Goal: Obtain resource: Download file/media

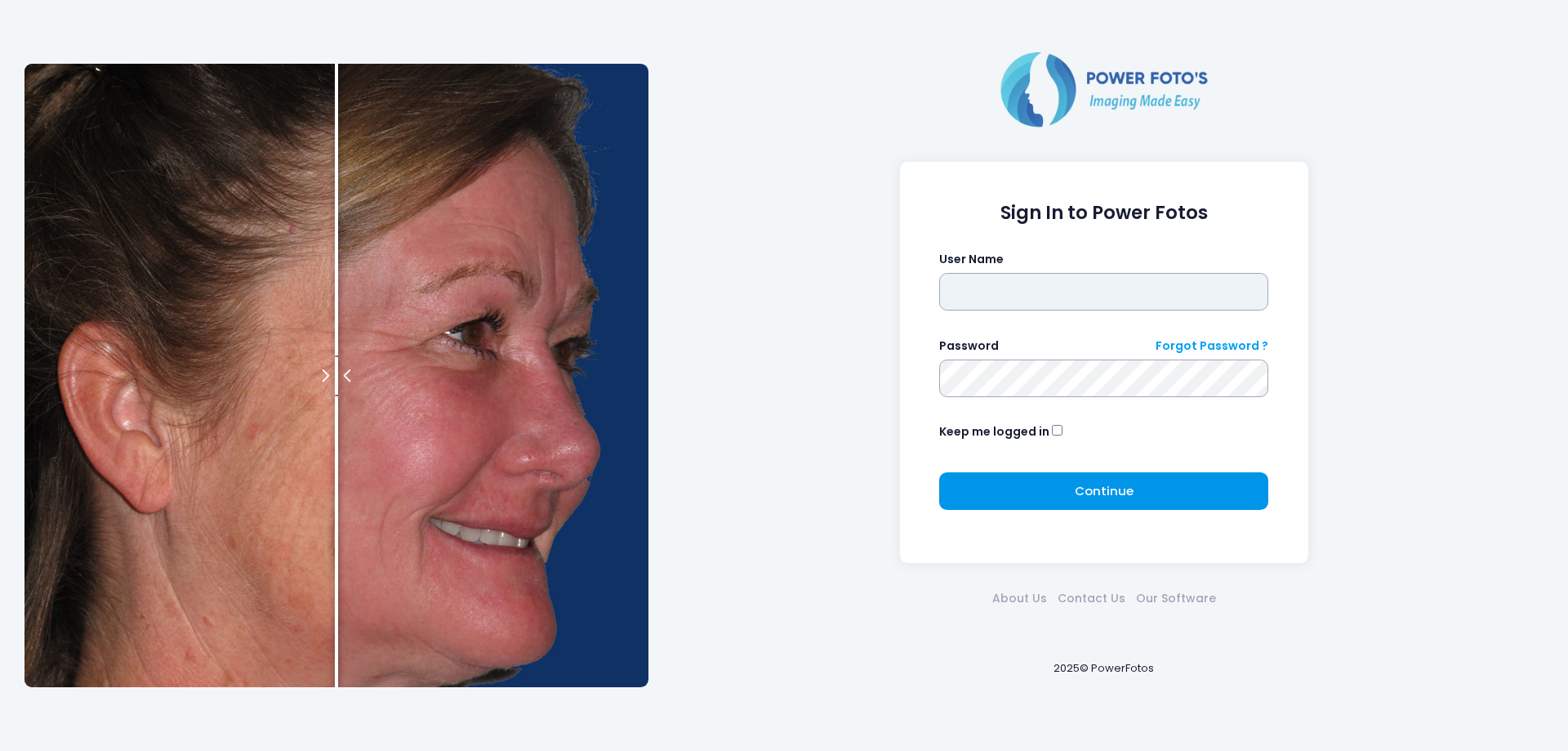
type input "*******"
click at [979, 493] on button "Continue Please wait..." at bounding box center [1104, 490] width 329 height 37
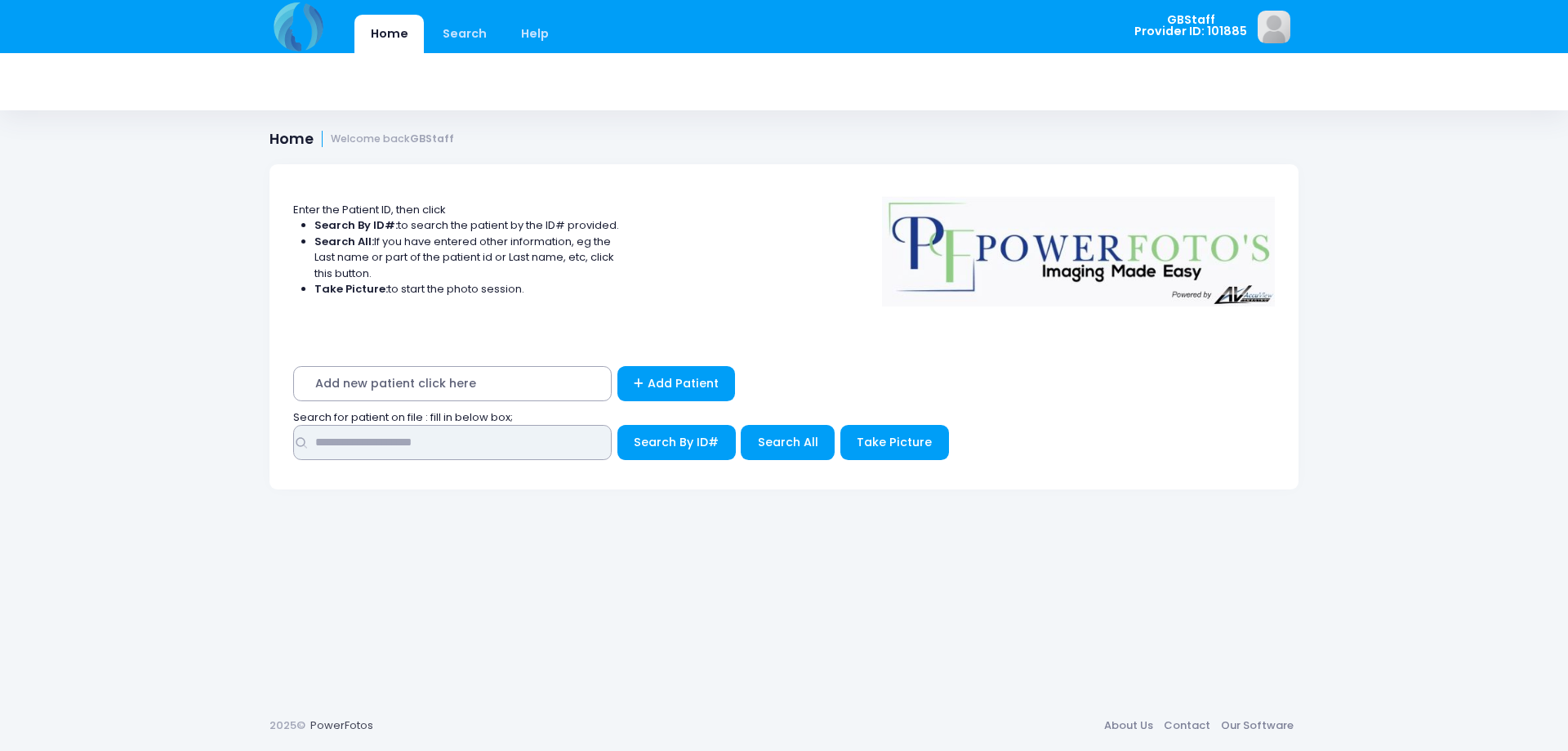
click at [427, 444] on input "text" at bounding box center [452, 442] width 318 height 35
type input "*****"
click at [618, 424] on button "Search By ID#" at bounding box center [677, 442] width 119 height 35
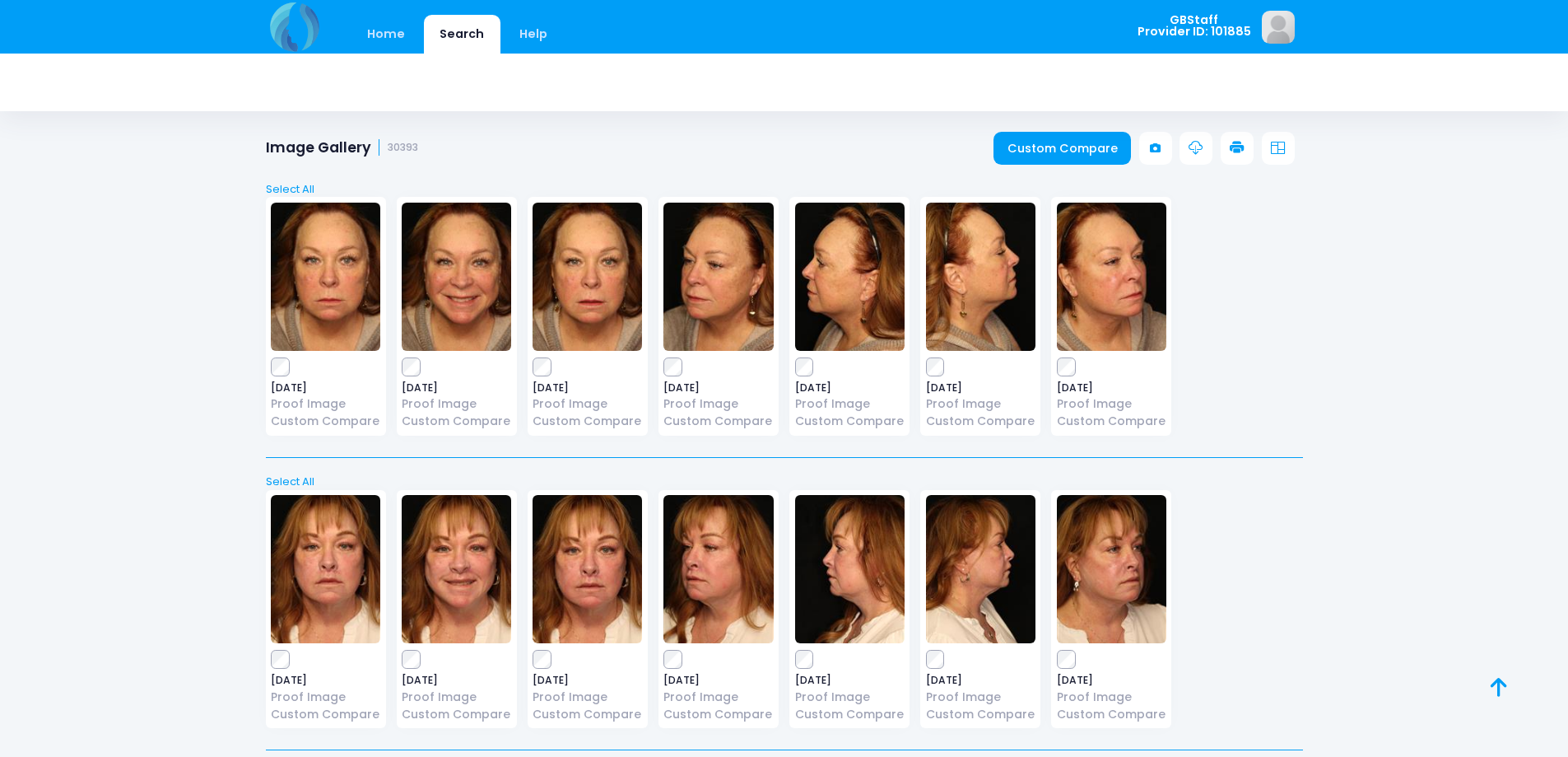
drag, startPoint x: 1349, startPoint y: 618, endPoint x: 1516, endPoint y: 598, distance: 168.2
click at [1516, 598] on div "Home Search Help GBStaff Logout" at bounding box center [784, 701] width 1568 height 1402
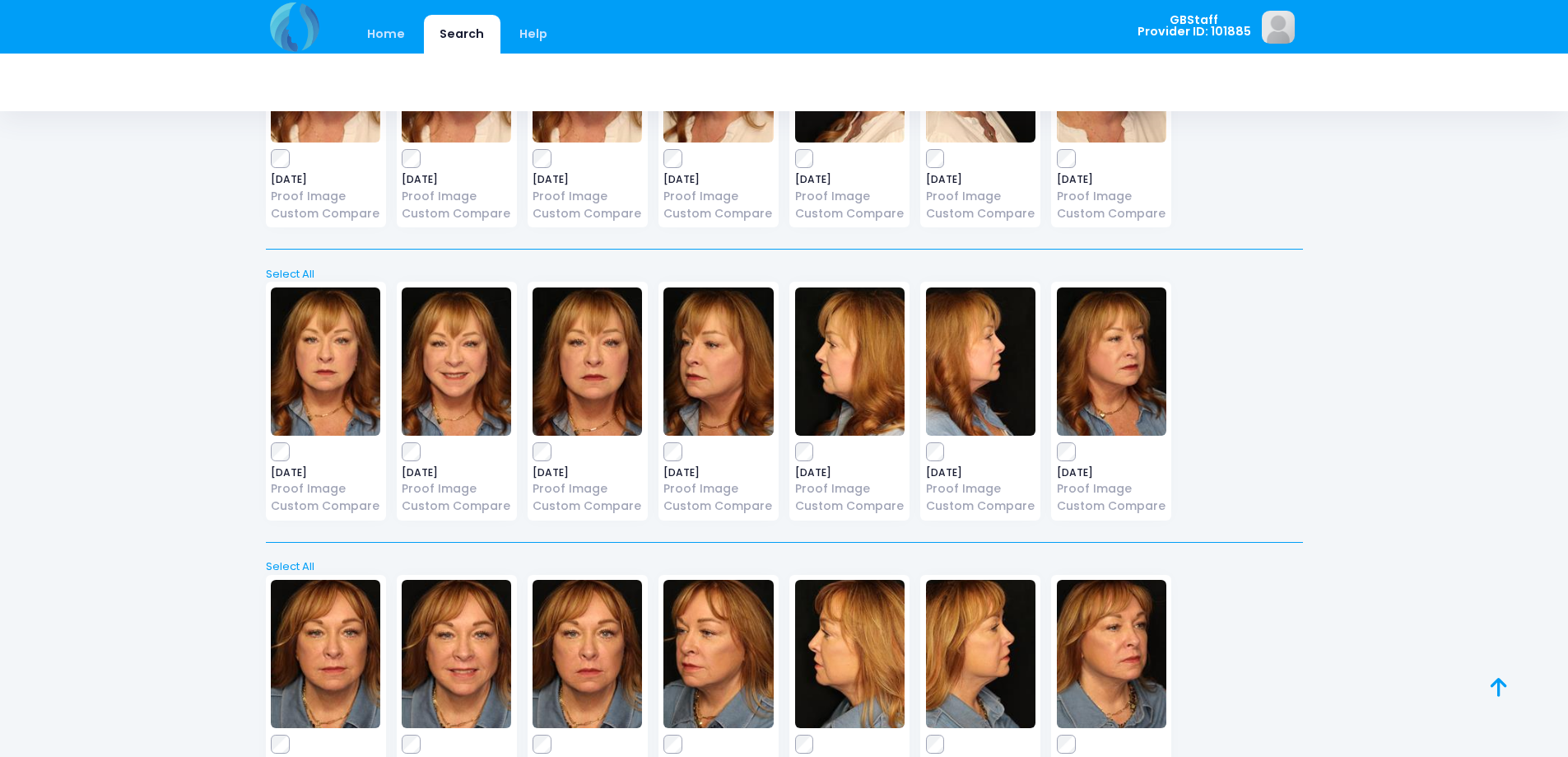
scroll to position [646, 0]
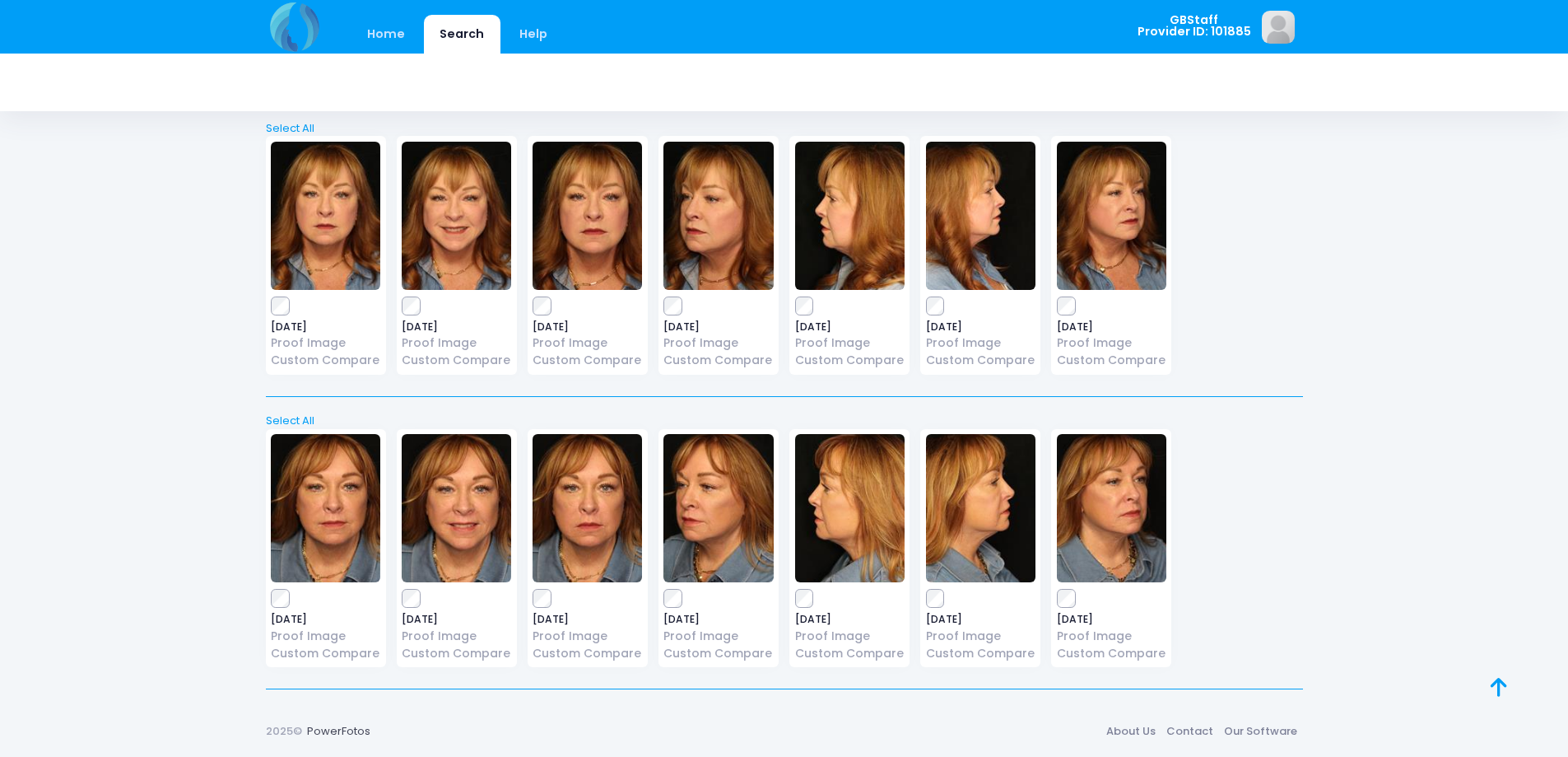
click at [318, 502] on img at bounding box center [325, 508] width 110 height 148
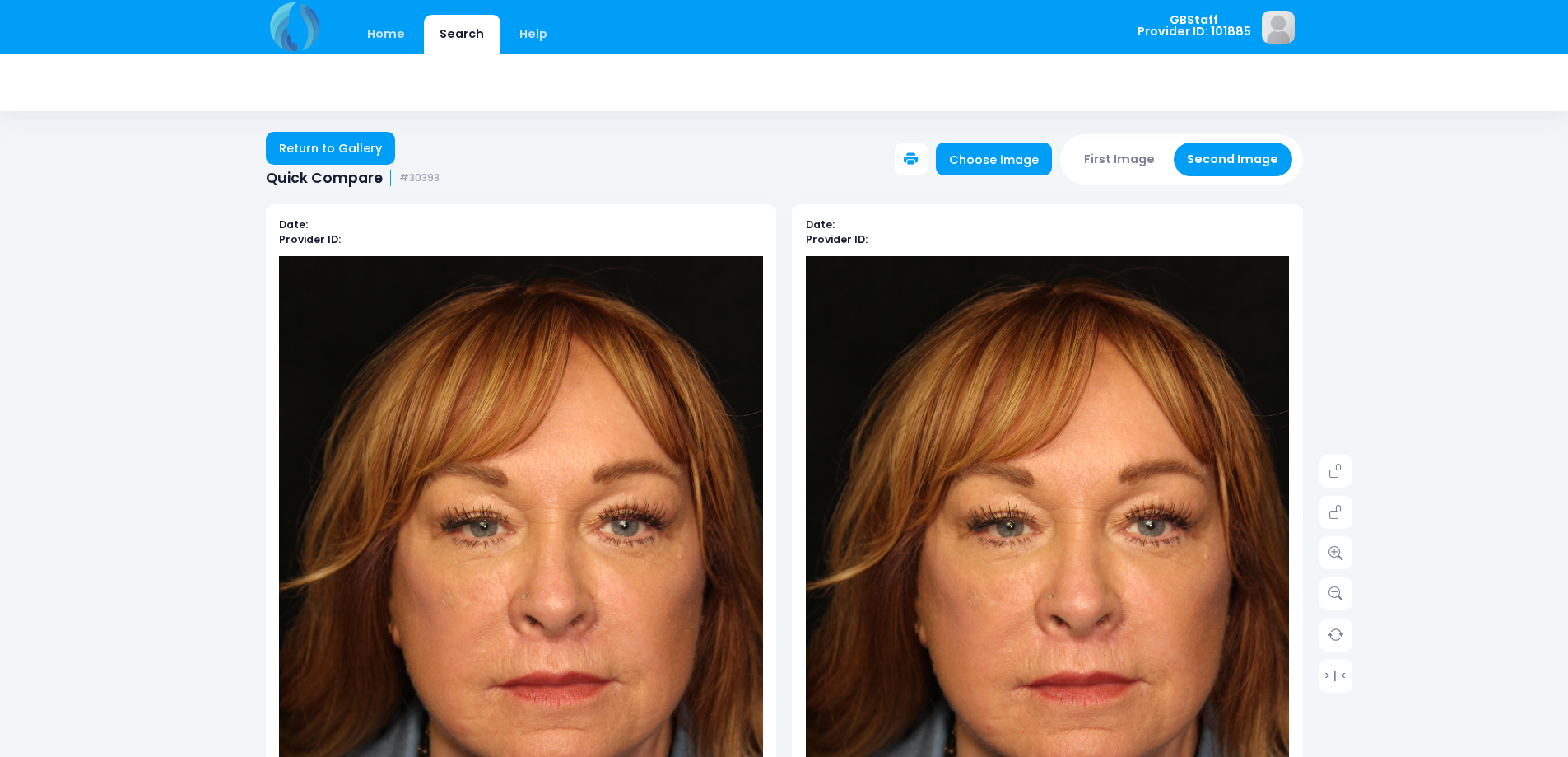
click at [722, 289] on img at bounding box center [521, 619] width 485 height 726
click at [919, 160] on icon at bounding box center [912, 160] width 15 height 15
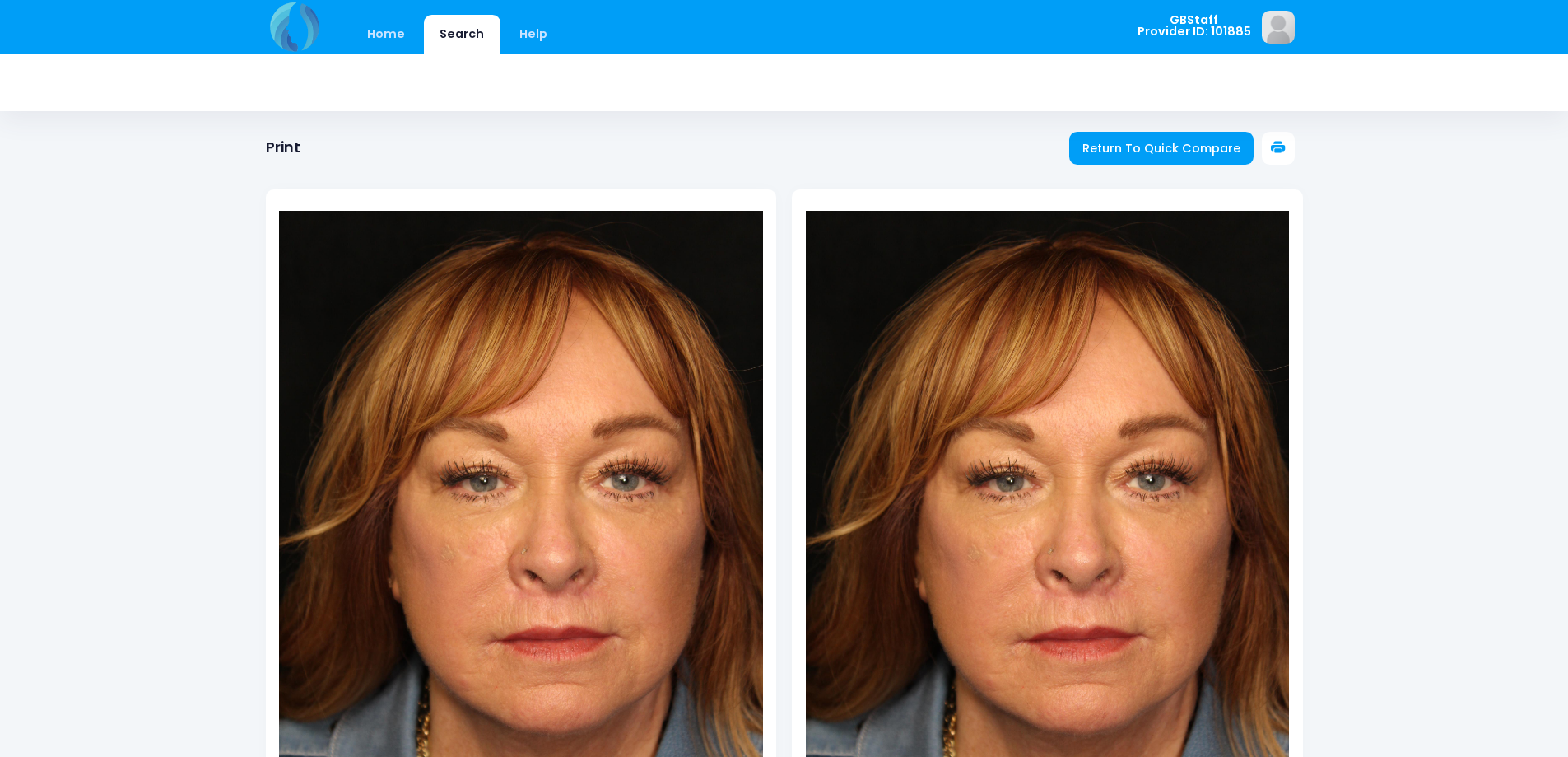
click at [1275, 155] on icon at bounding box center [1278, 148] width 15 height 15
click at [1144, 151] on span "Return To Quick Compare" at bounding box center [1161, 148] width 158 height 16
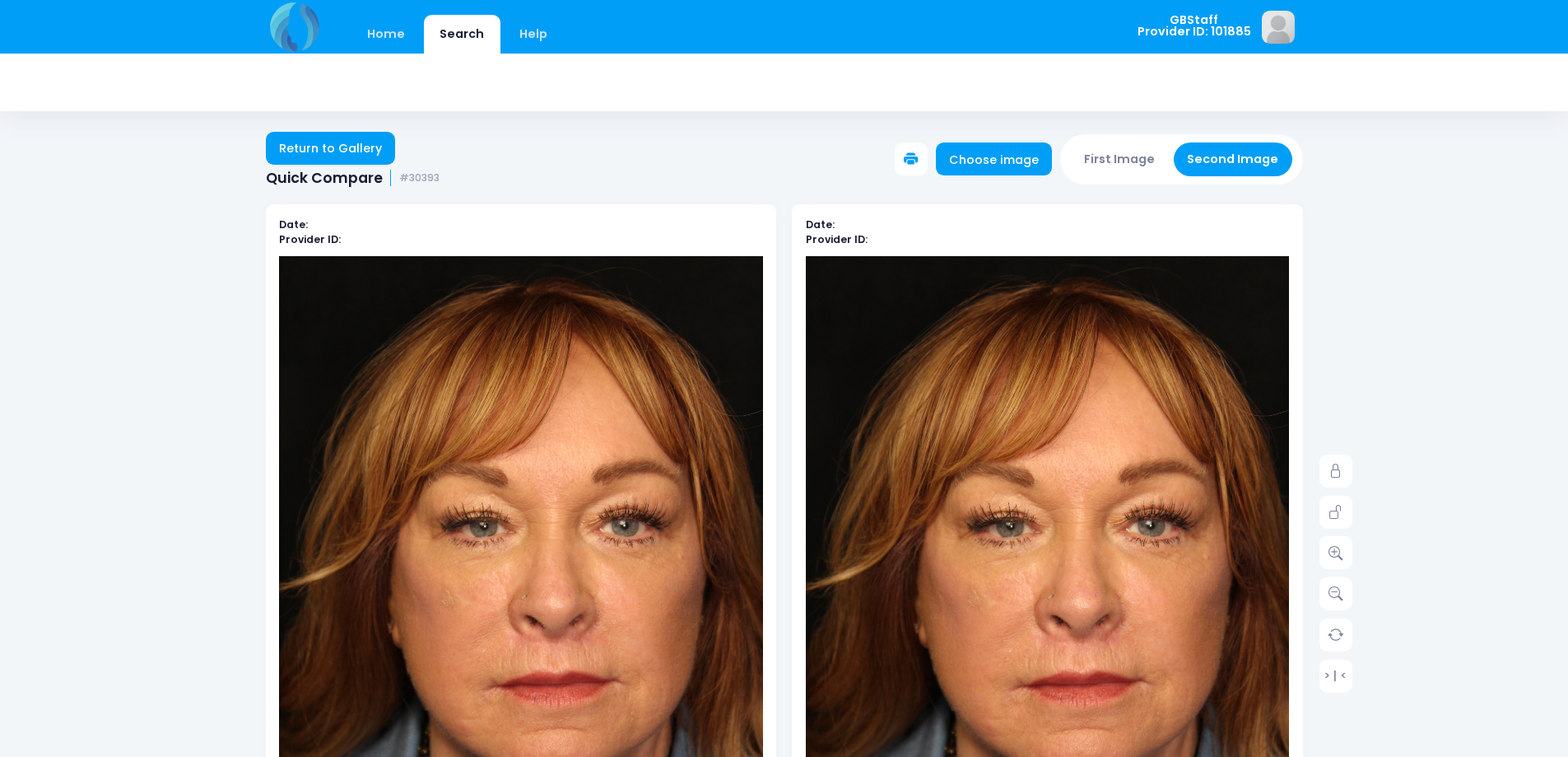
click at [1264, 157] on button "Second Image" at bounding box center [1233, 159] width 119 height 34
click at [1029, 164] on link "Choose image" at bounding box center [995, 159] width 117 height 33
click at [289, 144] on link "Return to Gallery" at bounding box center [331, 148] width 130 height 33
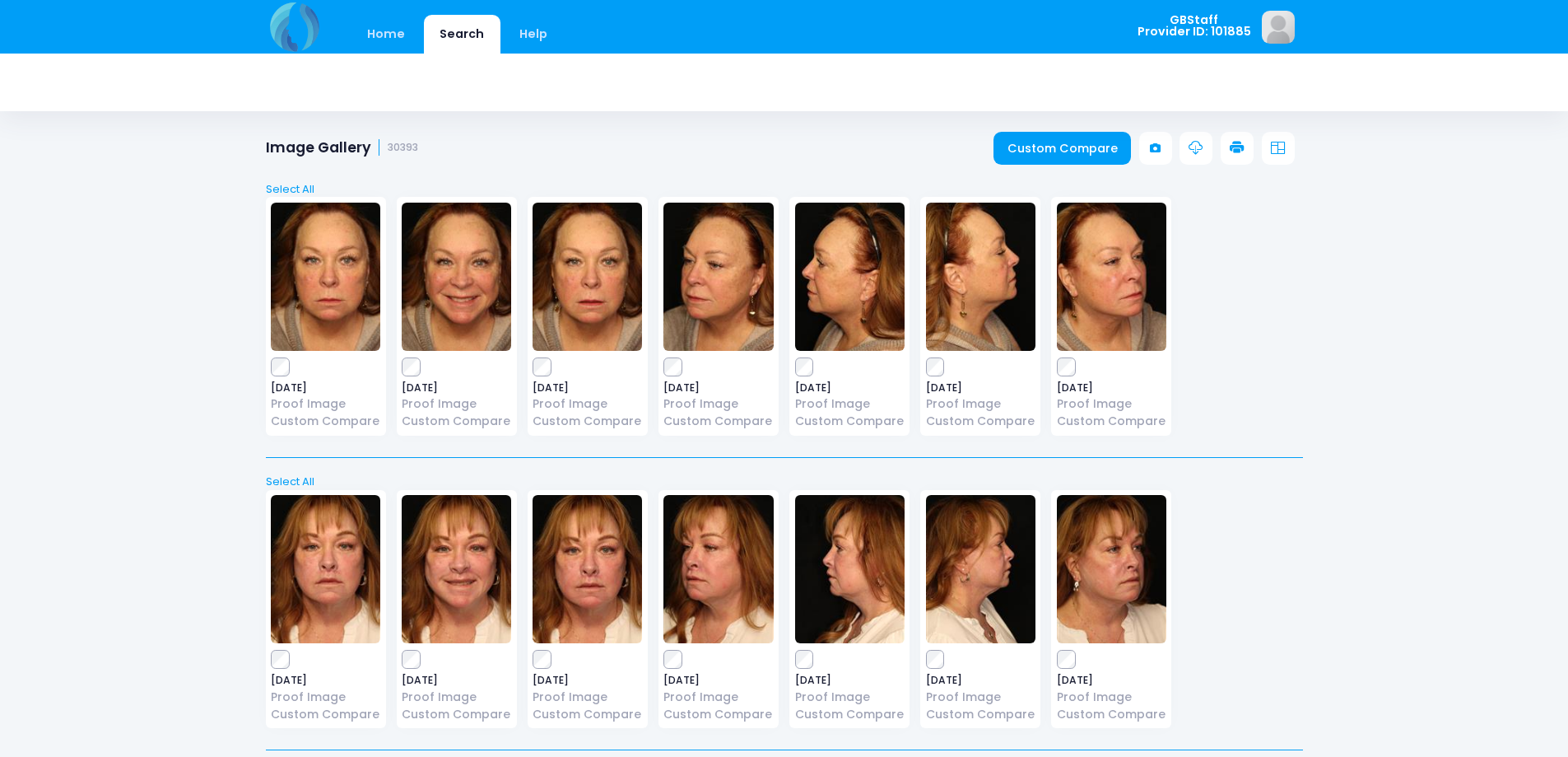
click at [1232, 157] on div "Select All Deselect All 2024-12-17 Proof Image Custom Compare" at bounding box center [784, 754] width 1038 height 1196
click at [1233, 150] on icon at bounding box center [1237, 148] width 15 height 15
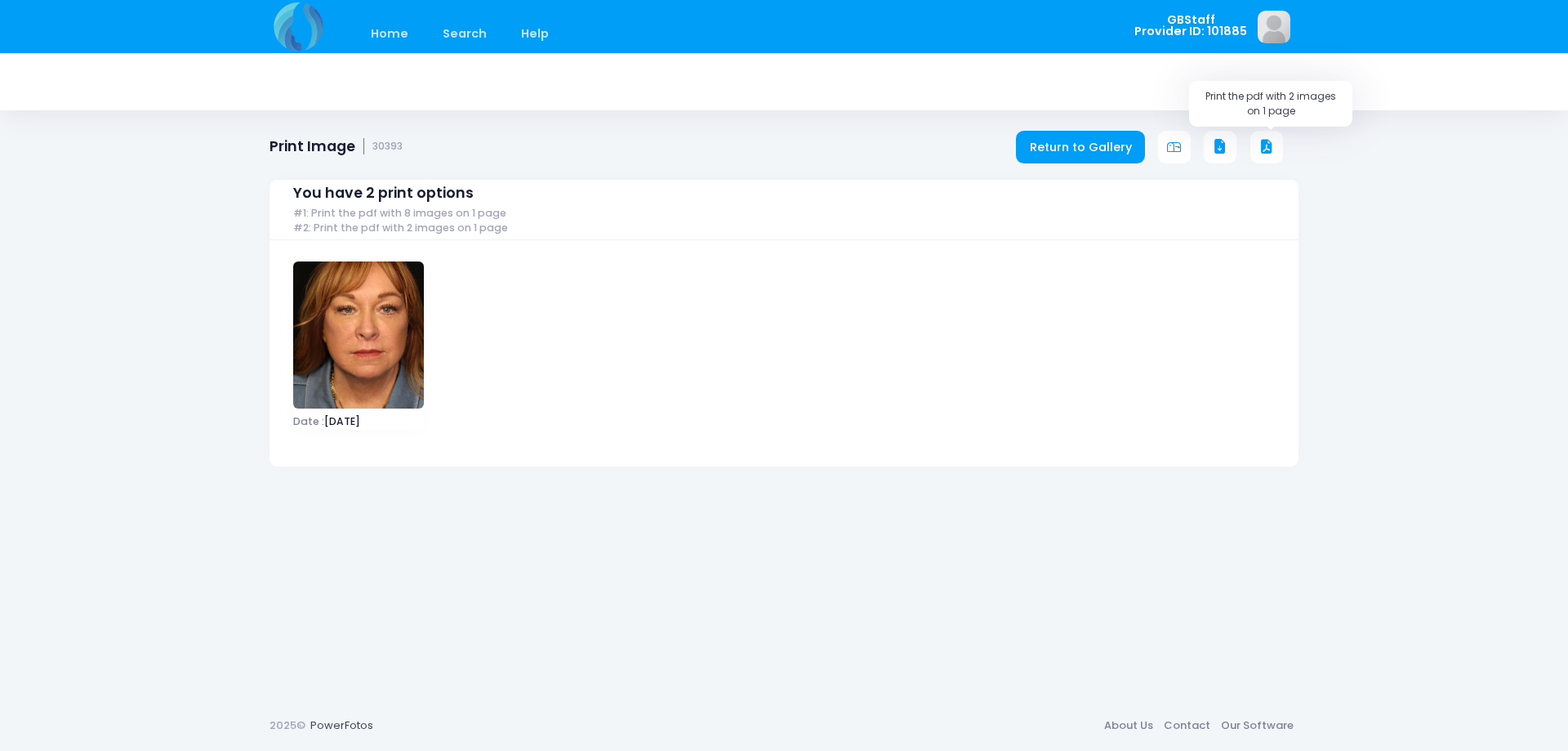
click at [1269, 147] on icon at bounding box center [1267, 147] width 15 height 15
click at [1098, 146] on link "Return to Gallery" at bounding box center [1080, 147] width 129 height 33
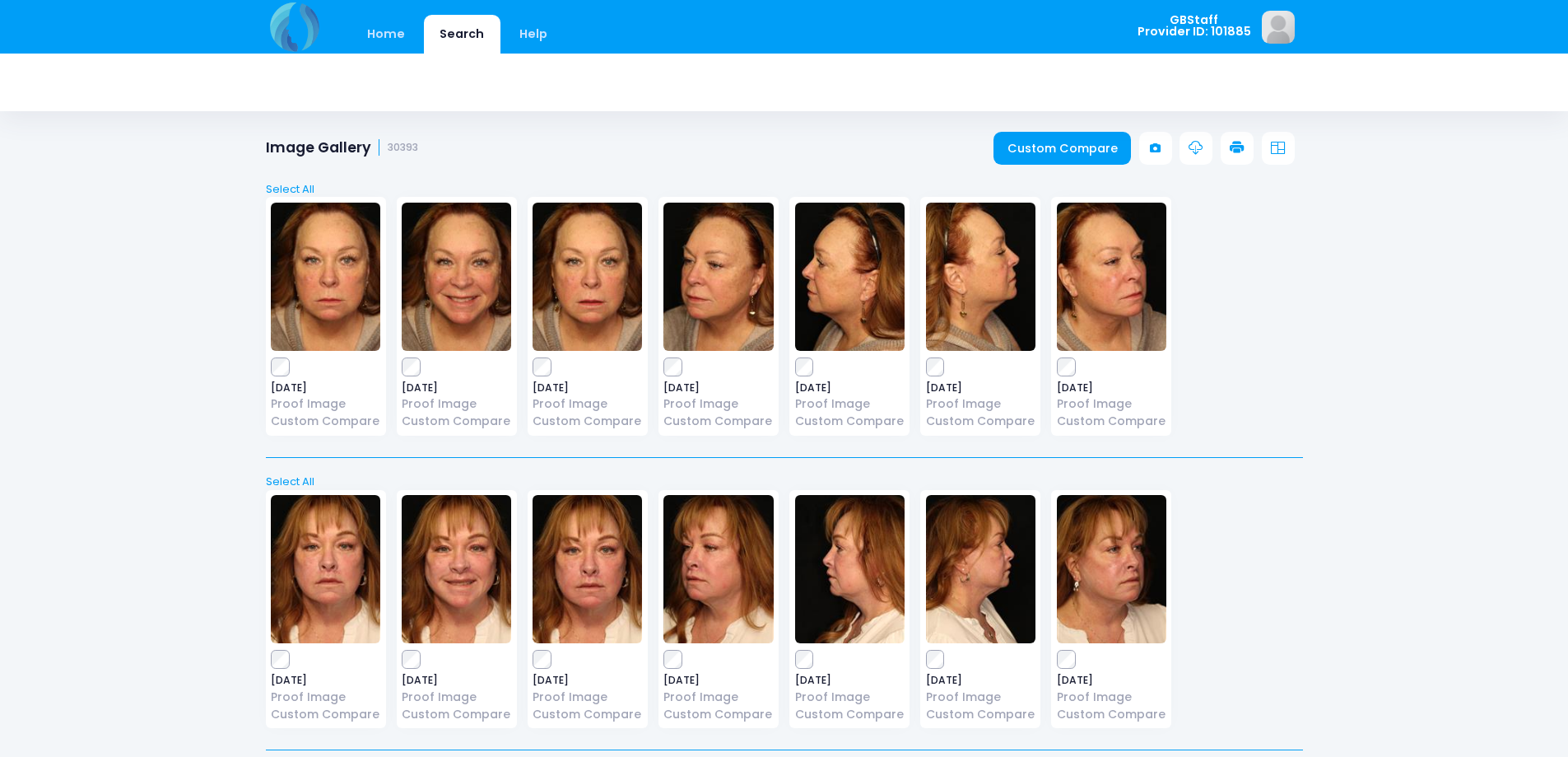
click at [1237, 141] on icon at bounding box center [1237, 148] width 15 height 15
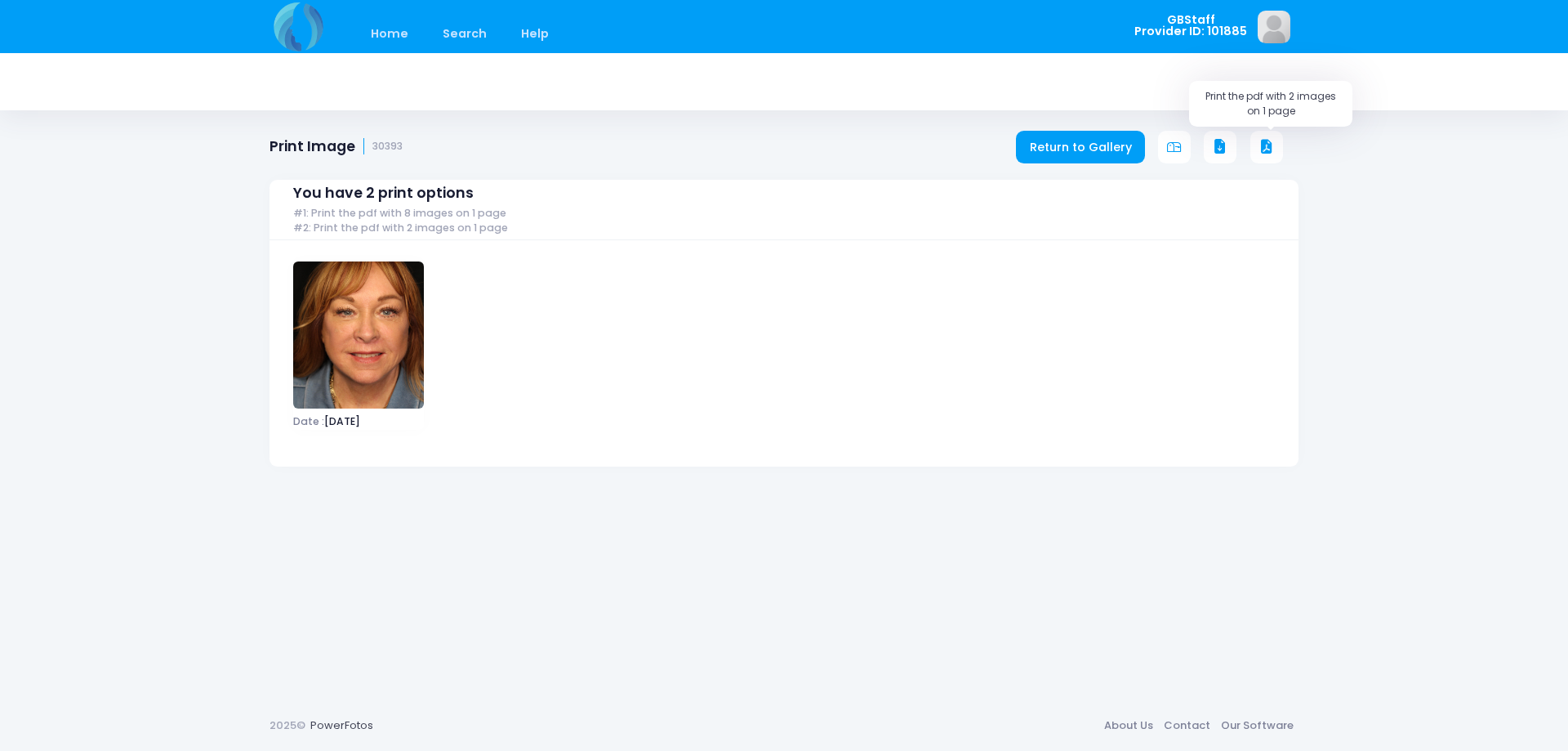
click at [1271, 144] on icon at bounding box center [1267, 147] width 15 height 15
click at [1263, 145] on icon at bounding box center [1267, 147] width 15 height 15
click at [1123, 141] on link "Return to Gallery" at bounding box center [1080, 147] width 129 height 33
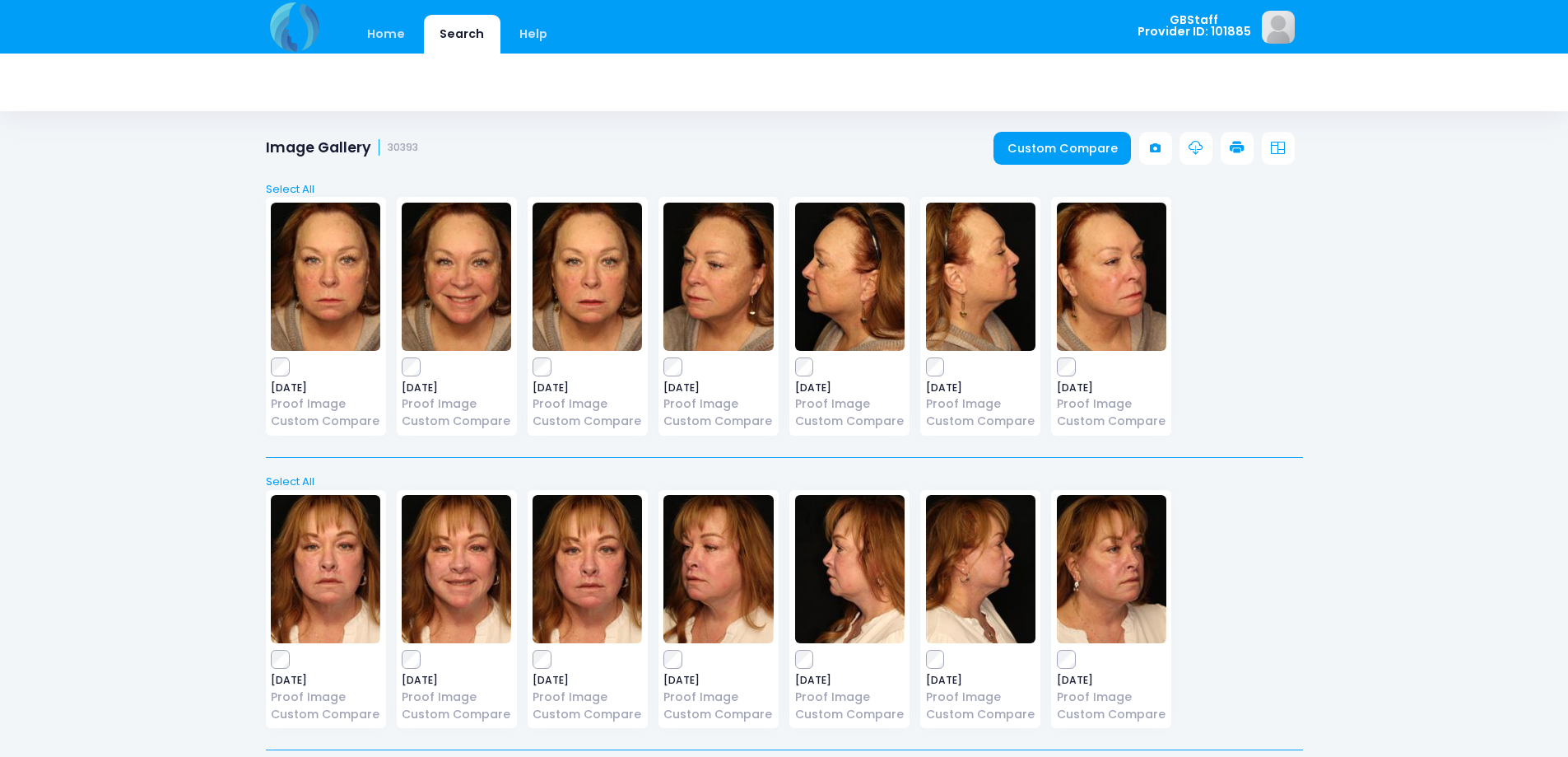
click at [1244, 153] on icon at bounding box center [1237, 148] width 15 height 15
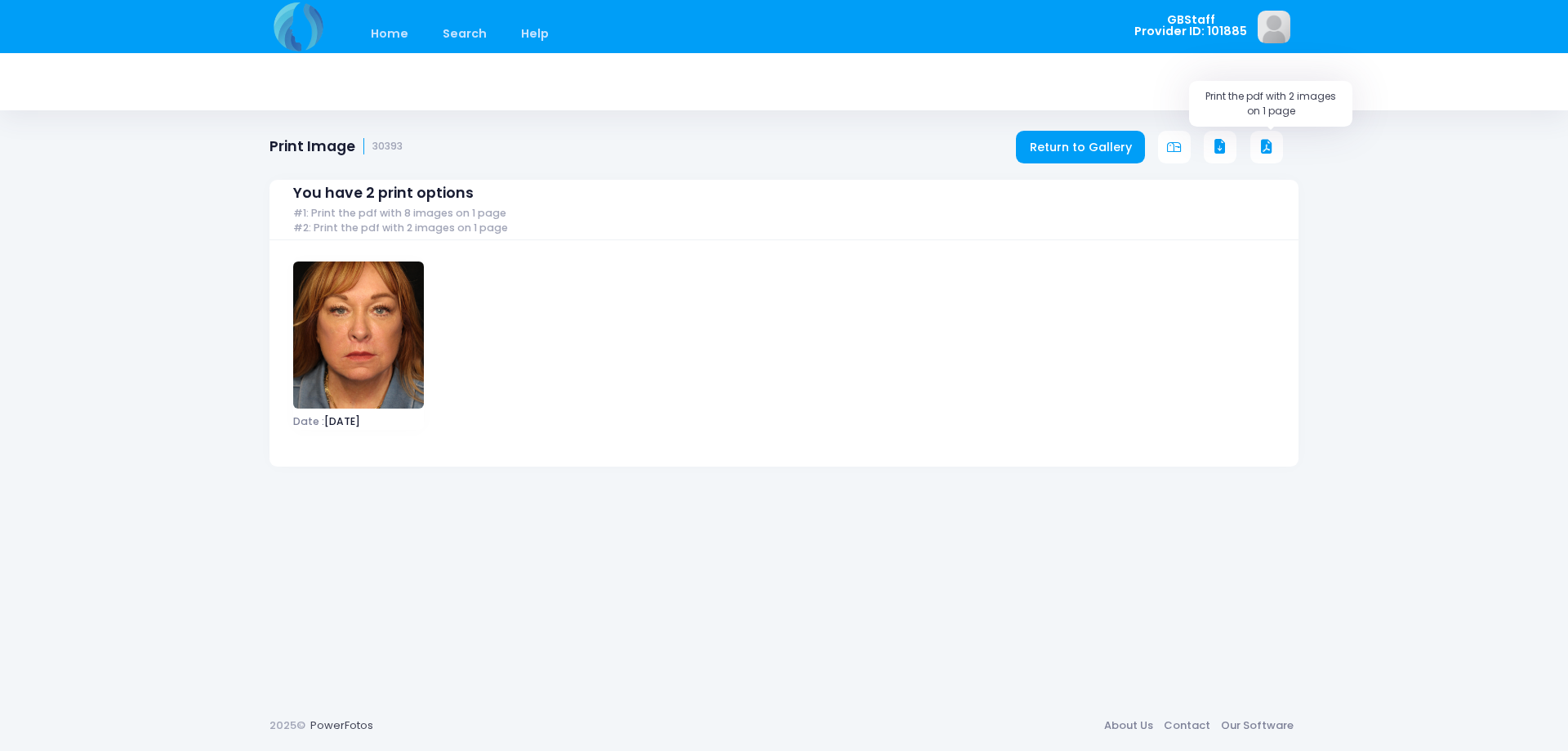
click at [1265, 143] on icon at bounding box center [1267, 147] width 15 height 15
drag, startPoint x: 1121, startPoint y: 143, endPoint x: 1097, endPoint y: 161, distance: 30.0
click at [1121, 143] on link "Return to Gallery" at bounding box center [1080, 147] width 129 height 33
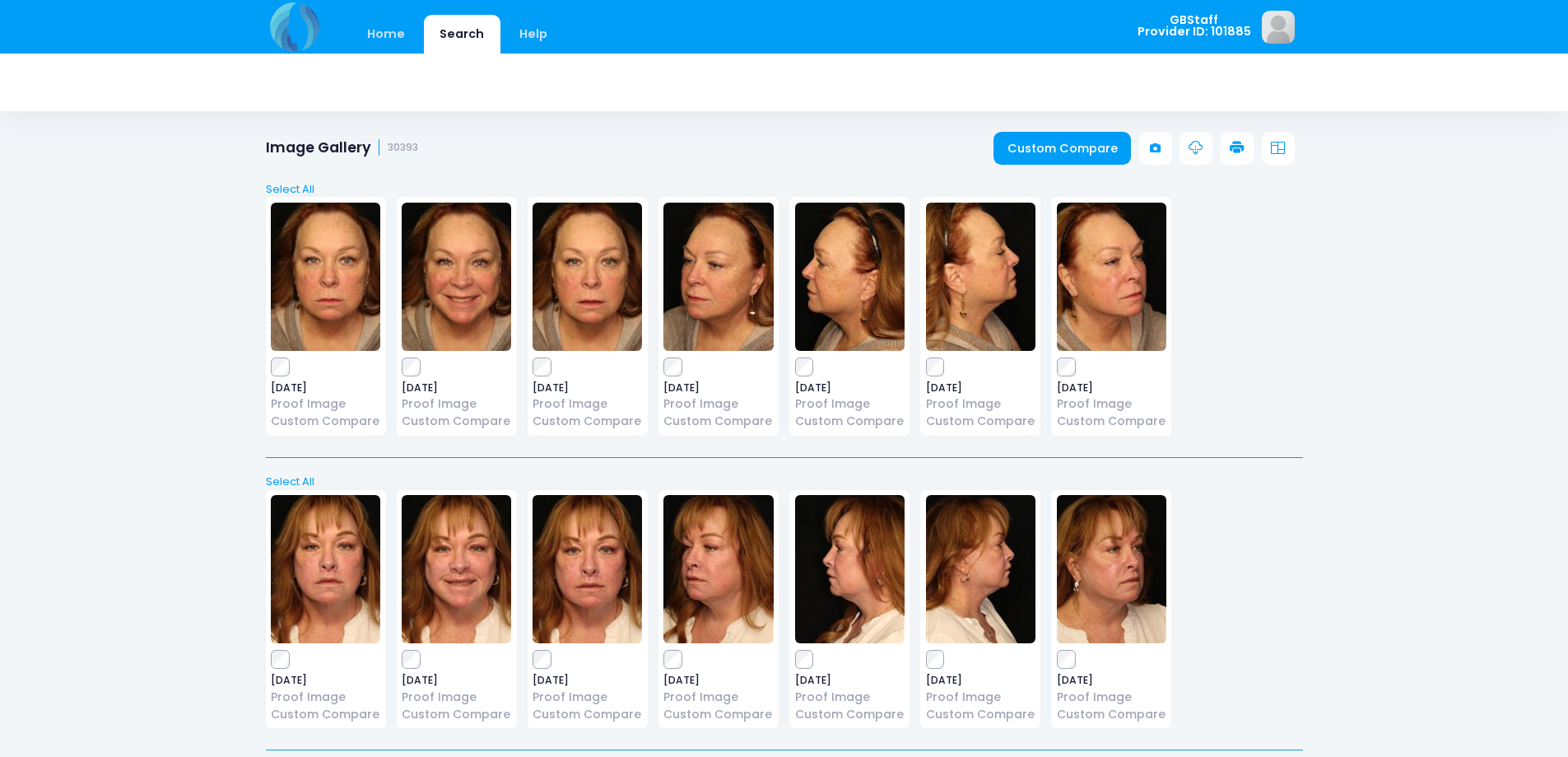
click at [1239, 148] on icon at bounding box center [1237, 148] width 15 height 15
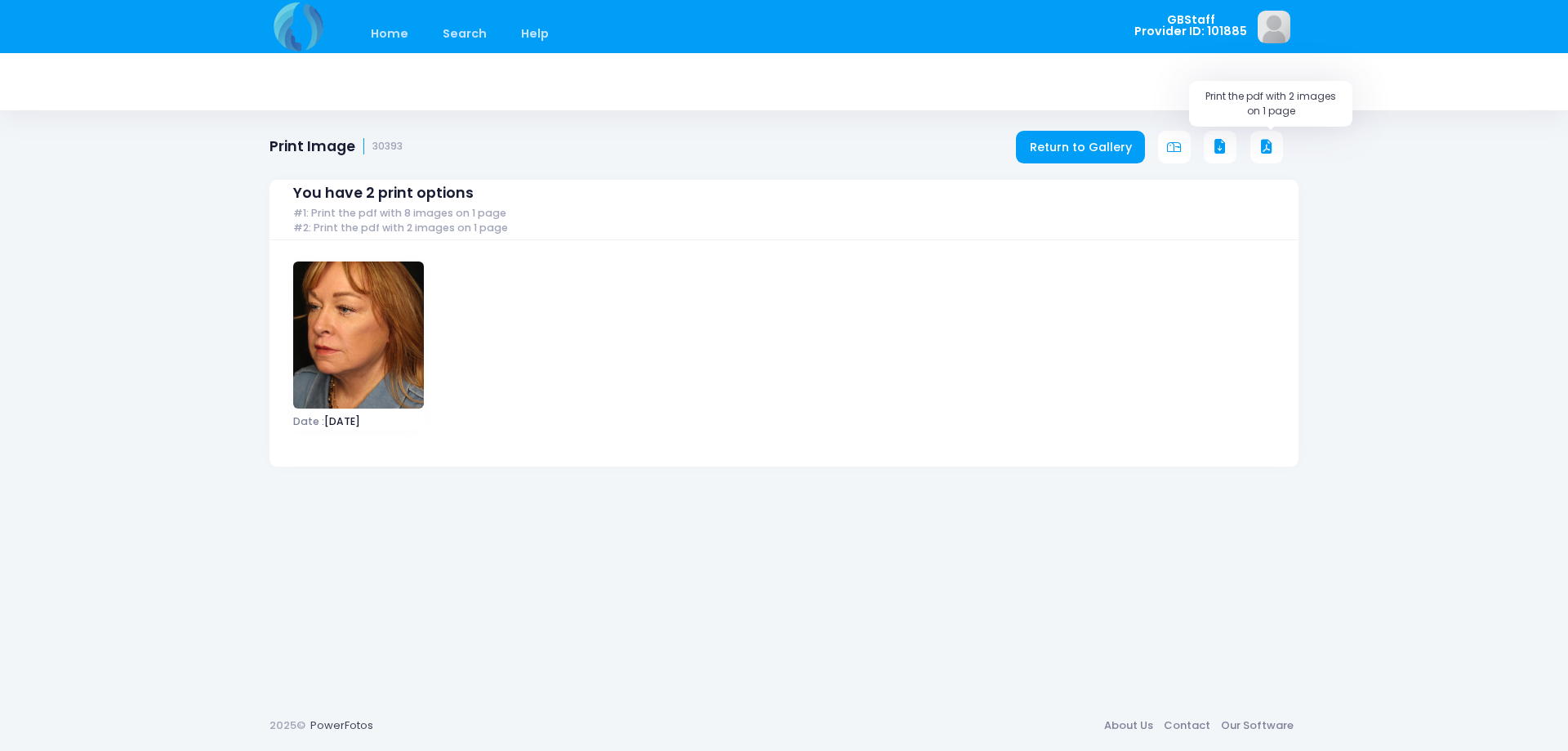
click at [1273, 147] on icon at bounding box center [1267, 147] width 15 height 15
click at [1116, 150] on link "Return to Gallery" at bounding box center [1080, 147] width 129 height 33
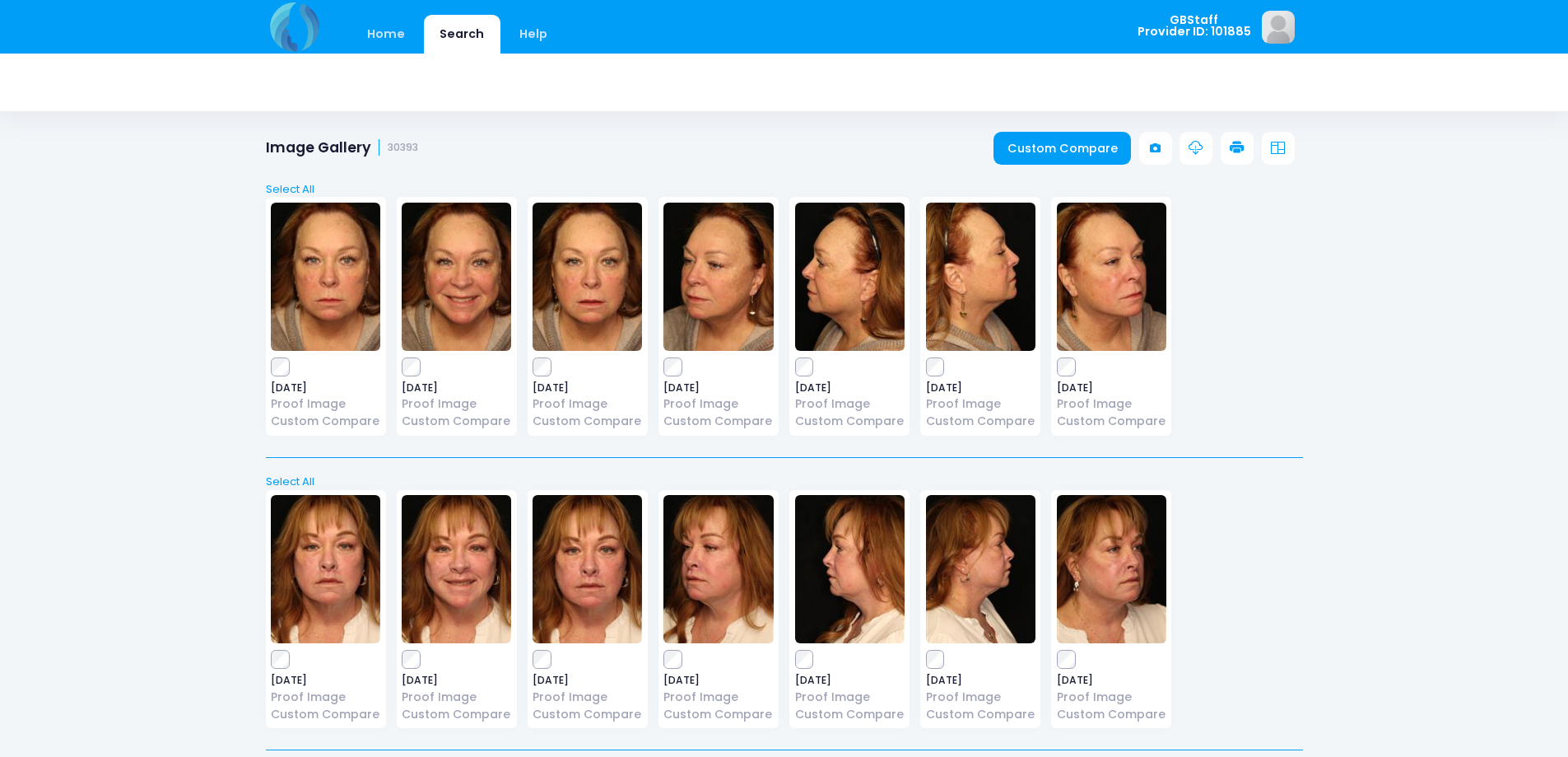
click at [1239, 143] on icon at bounding box center [1237, 148] width 15 height 15
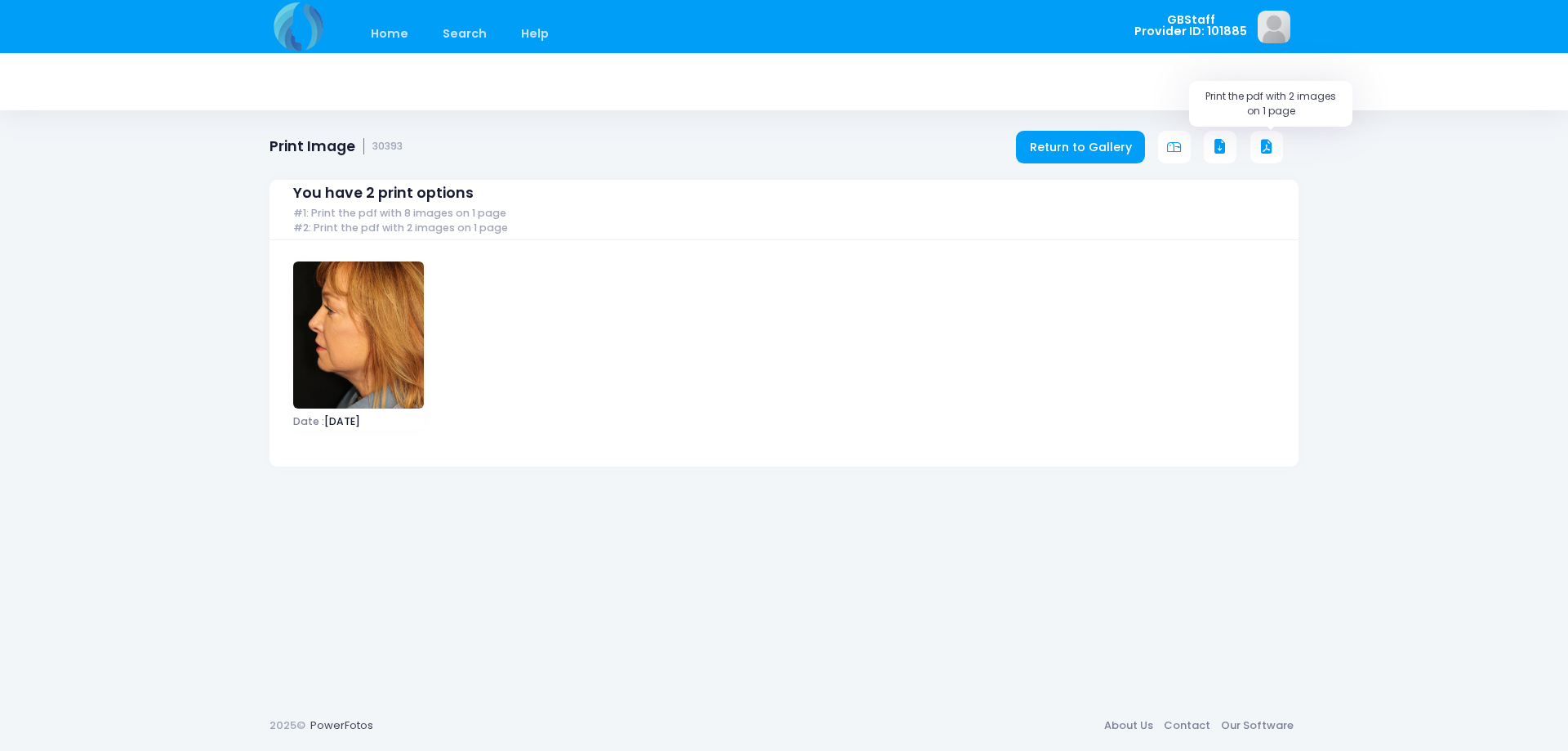
click at [1256, 151] on button at bounding box center [1267, 147] width 33 height 33
click at [1092, 145] on link "Return to Gallery" at bounding box center [1080, 147] width 129 height 33
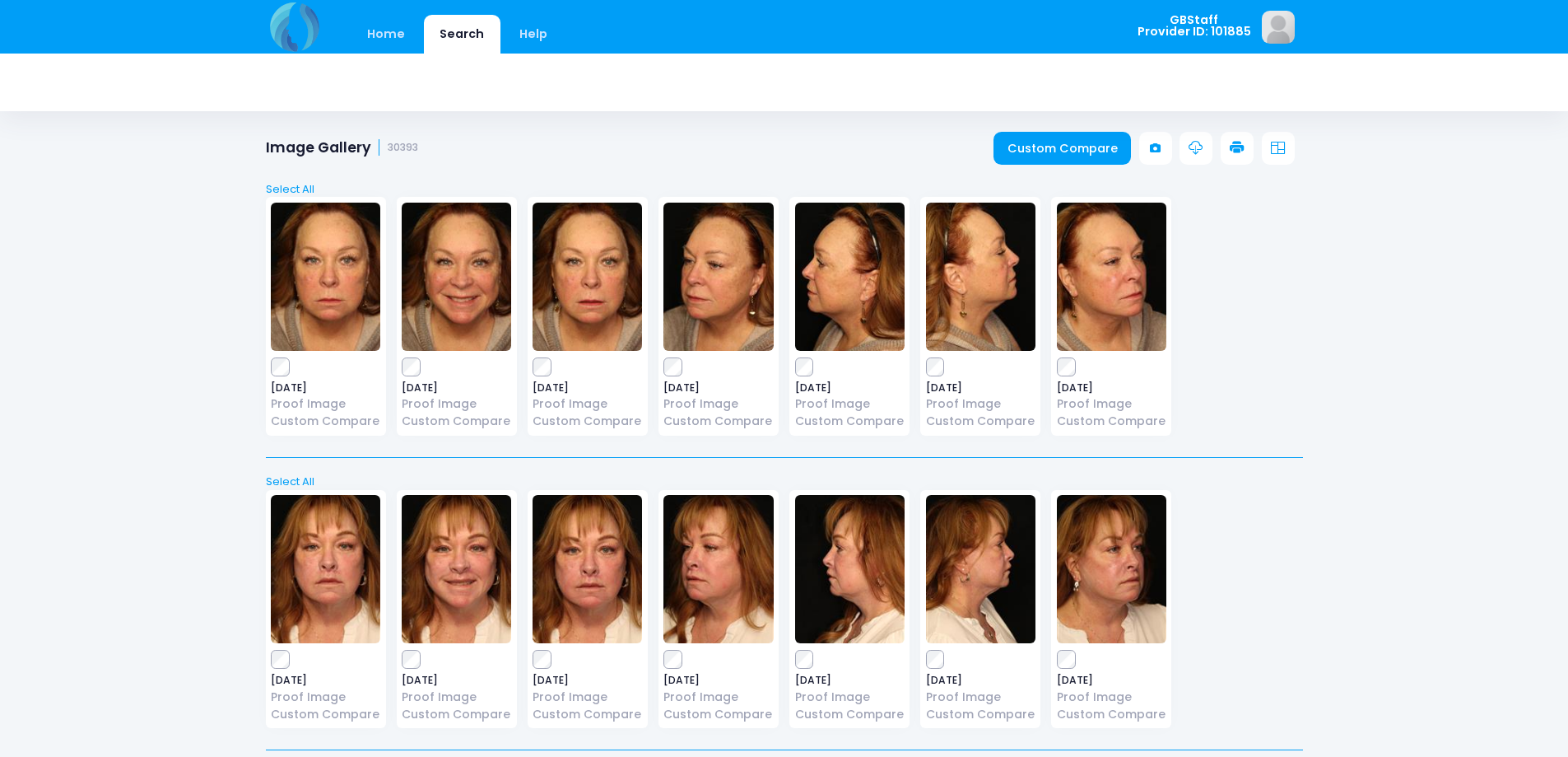
click at [1244, 151] on icon at bounding box center [1237, 148] width 15 height 15
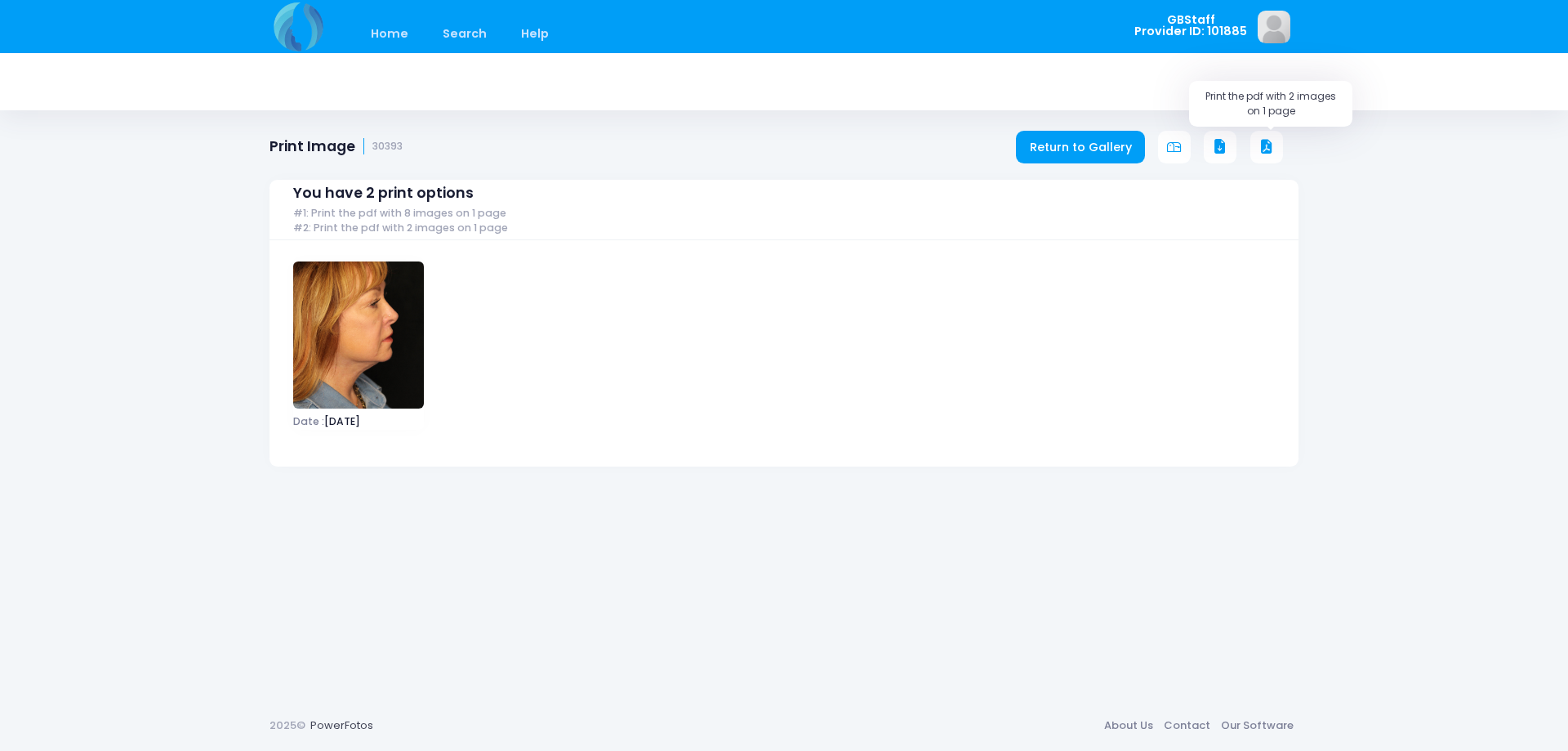
click at [1268, 149] on icon at bounding box center [1267, 147] width 15 height 15
click at [1051, 143] on link "Return to Gallery" at bounding box center [1080, 147] width 129 height 33
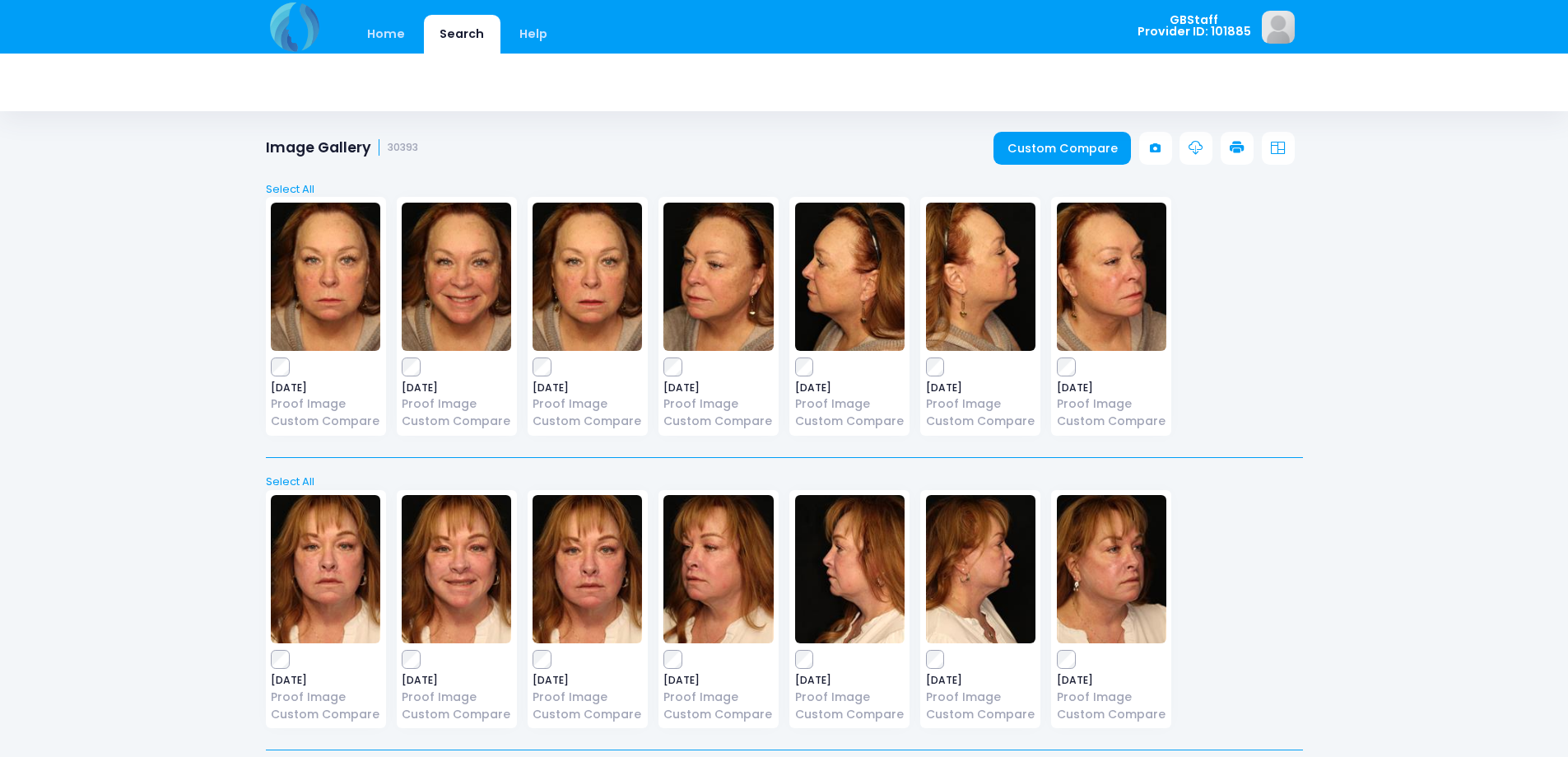
click at [1236, 149] on icon at bounding box center [1237, 148] width 15 height 15
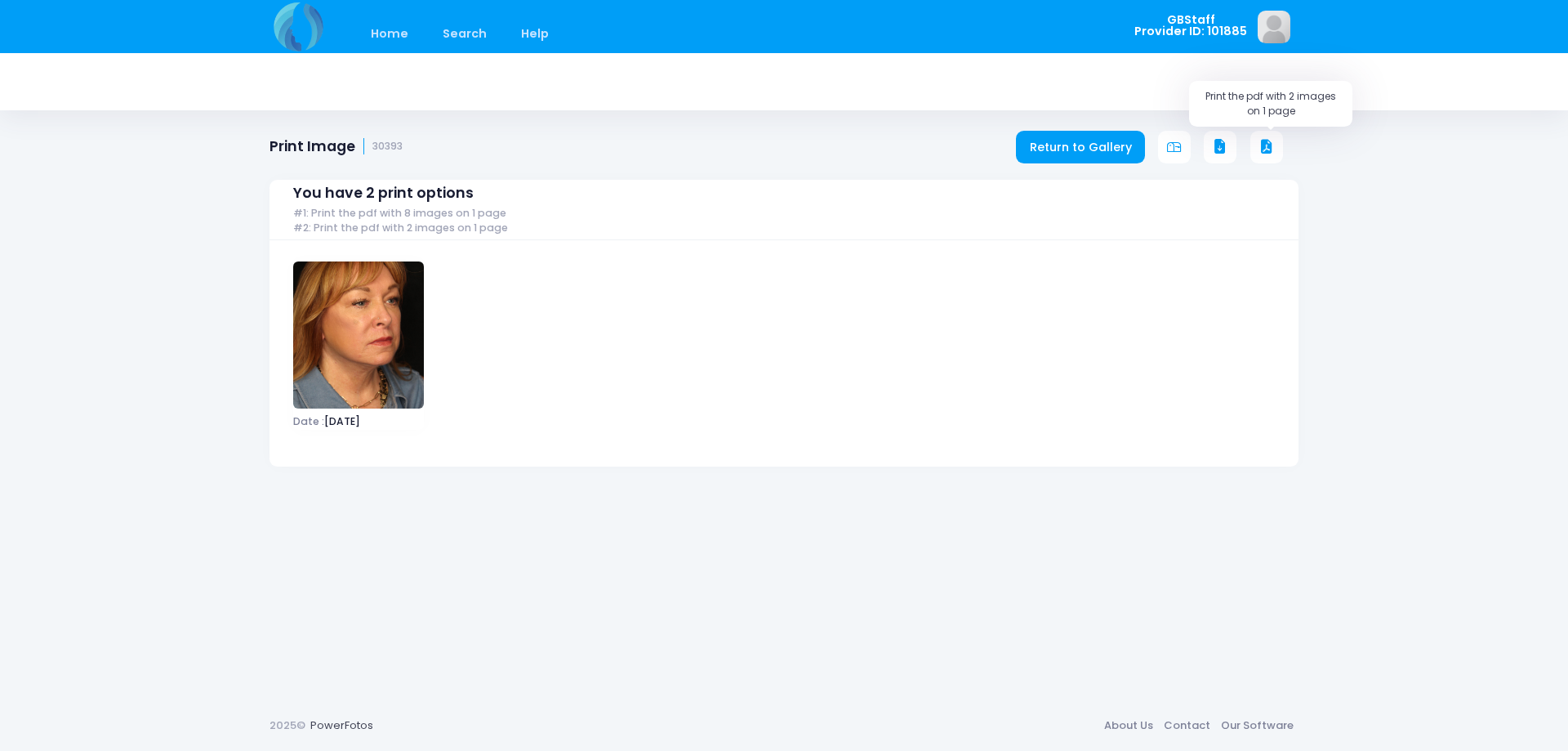
click at [1268, 148] on icon at bounding box center [1267, 147] width 15 height 15
click at [1091, 150] on link "Return to Gallery" at bounding box center [1080, 147] width 129 height 33
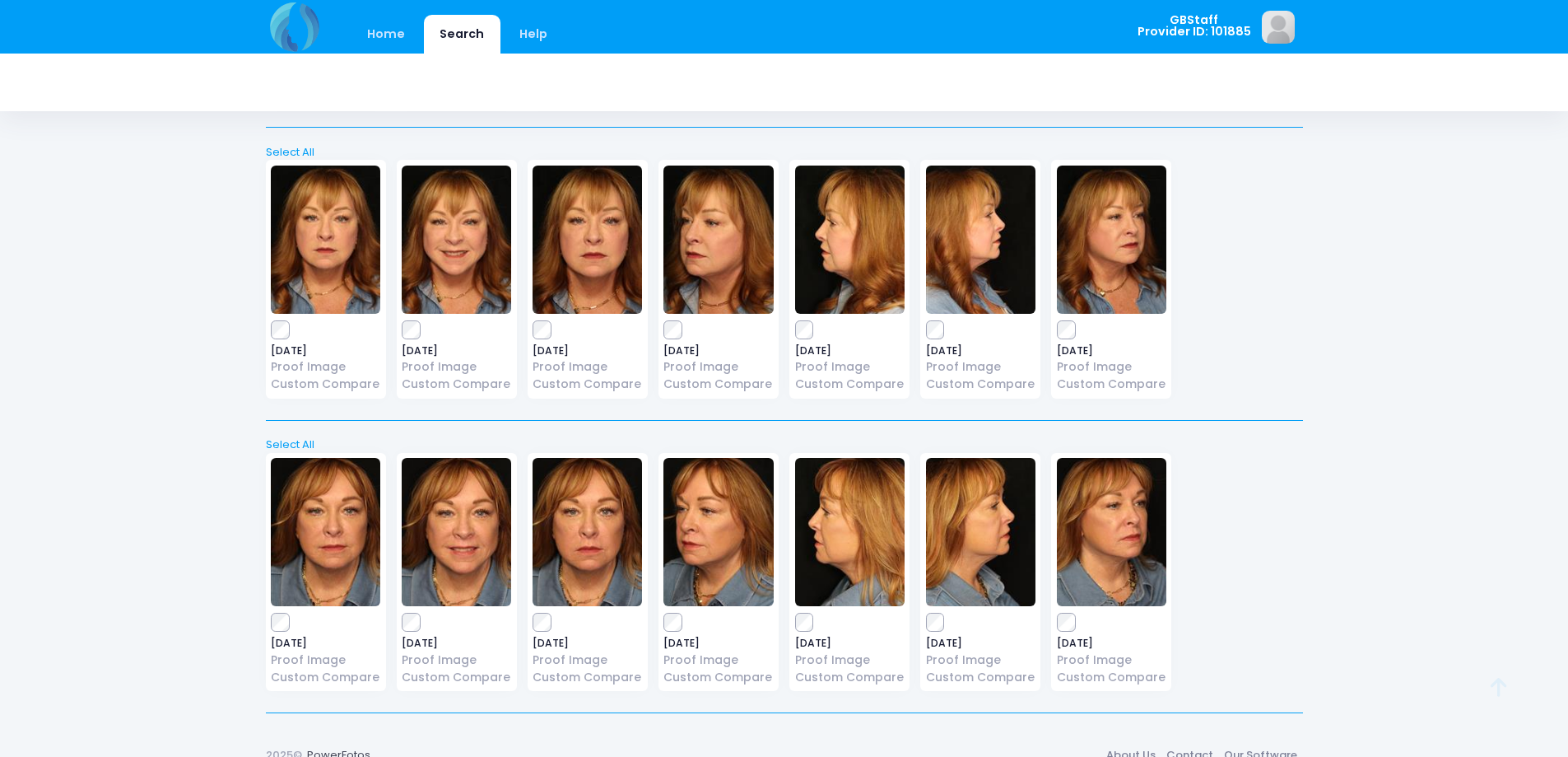
scroll to position [646, 0]
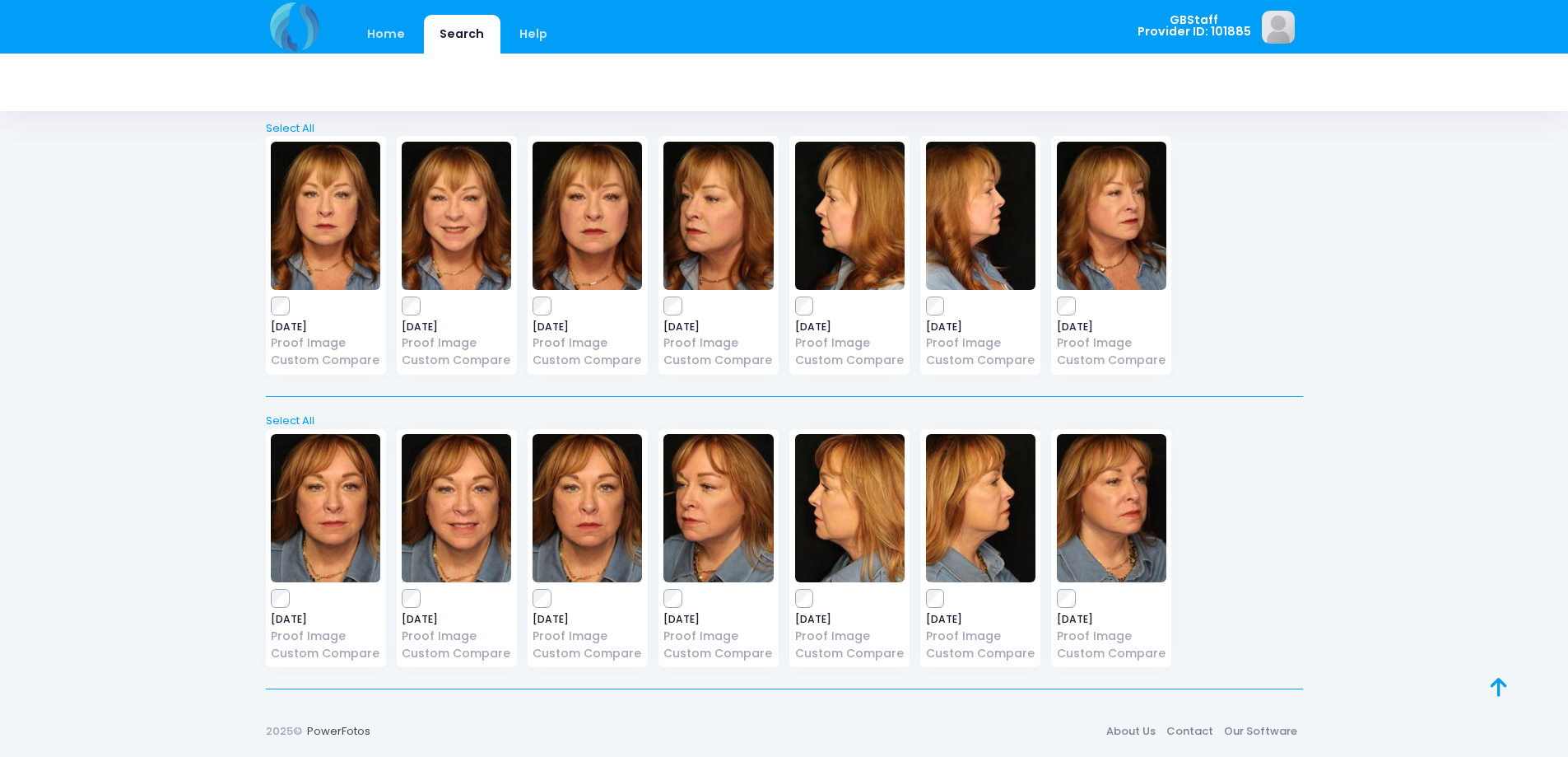
click at [336, 527] on img at bounding box center [325, 508] width 110 height 148
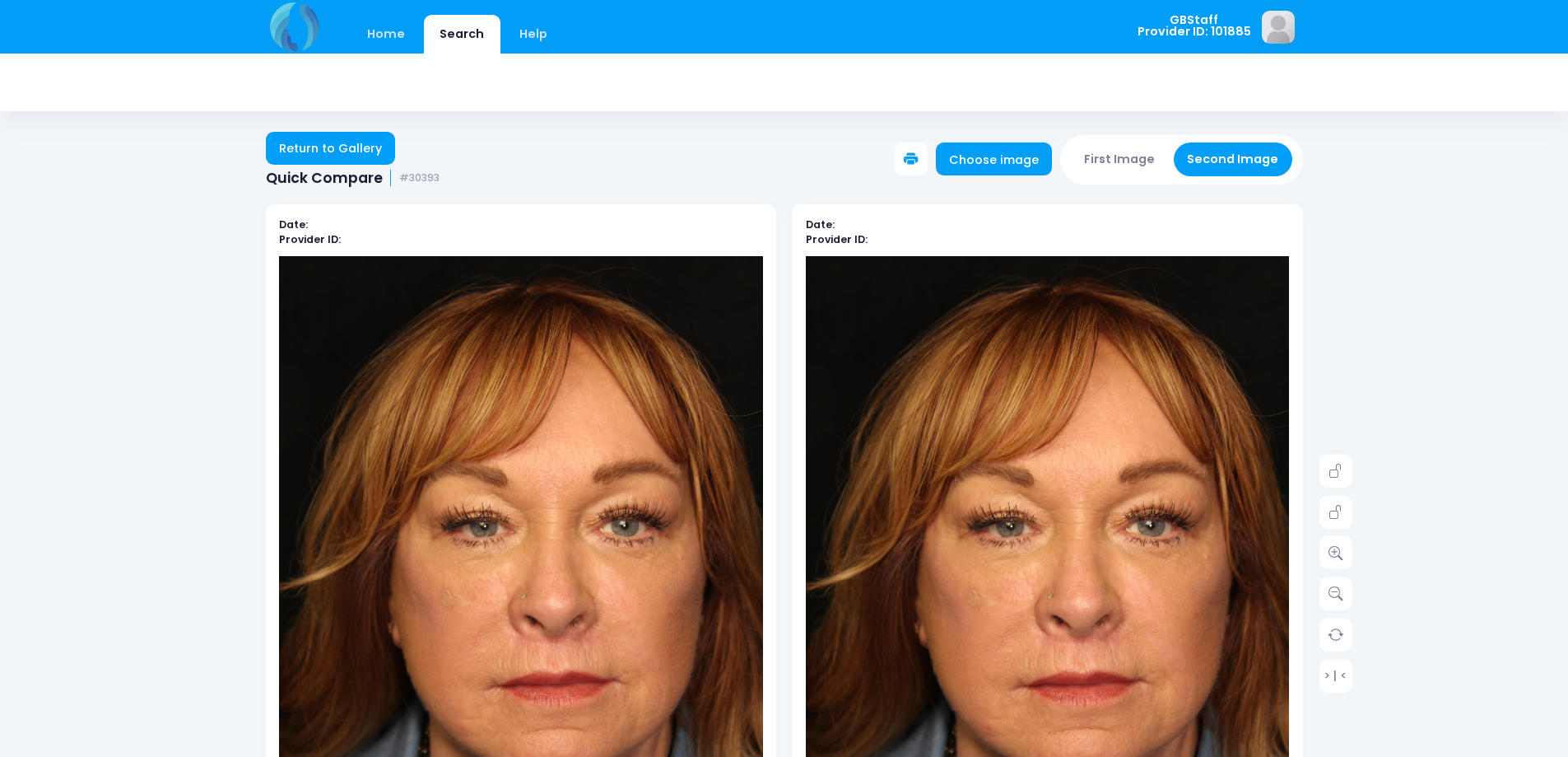
click at [1063, 347] on img at bounding box center [1049, 619] width 485 height 726
click at [304, 144] on link "Return to Gallery" at bounding box center [331, 148] width 130 height 33
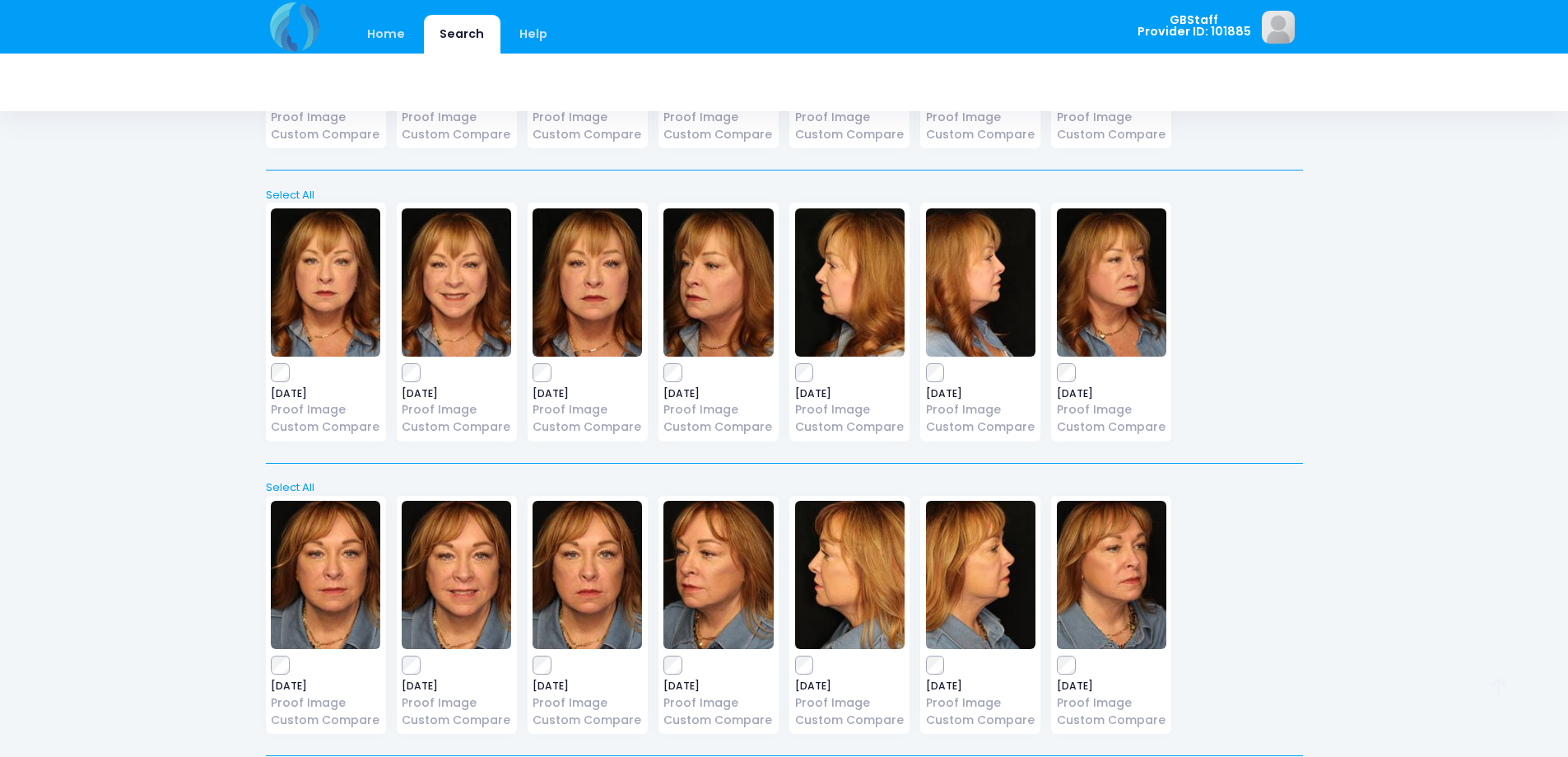
scroll to position [646, 0]
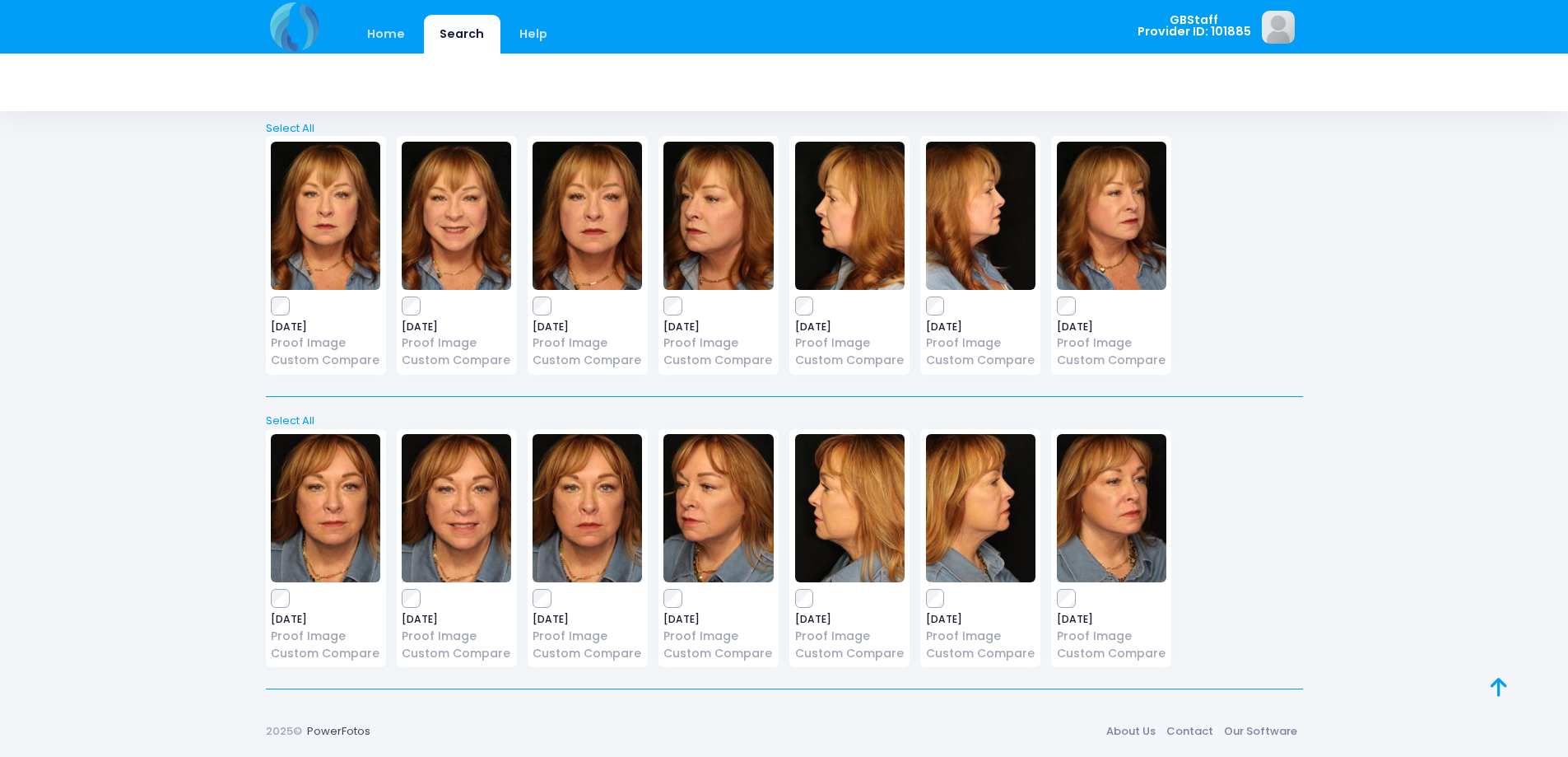
click at [440, 516] on img at bounding box center [456, 508] width 110 height 148
click at [614, 524] on img at bounding box center [588, 508] width 110 height 148
click at [694, 528] on img at bounding box center [719, 508] width 110 height 148
click at [847, 531] on img at bounding box center [850, 508] width 110 height 148
click at [981, 487] on img at bounding box center [981, 508] width 110 height 148
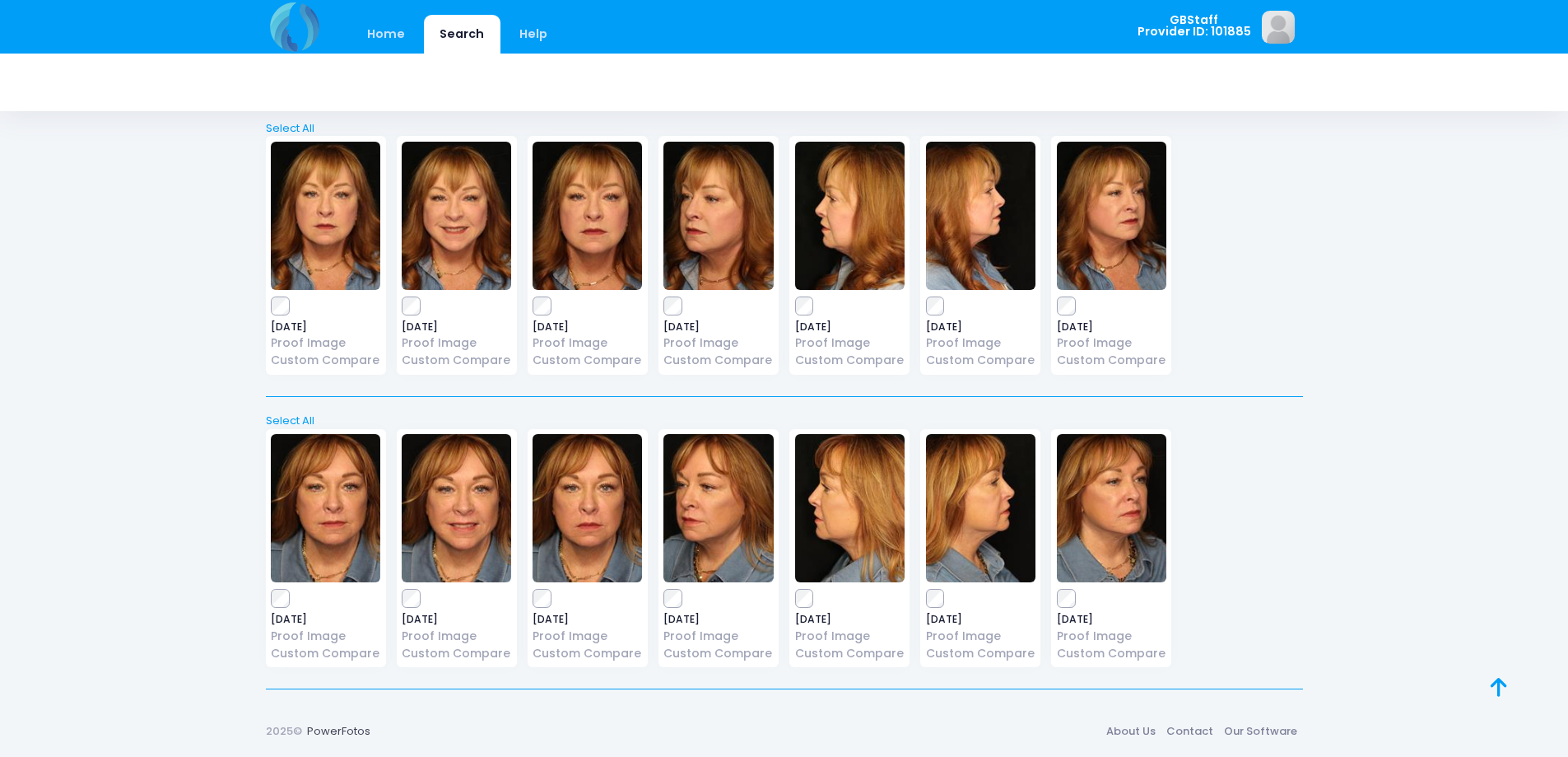
click at [1082, 526] on img at bounding box center [1112, 508] width 110 height 148
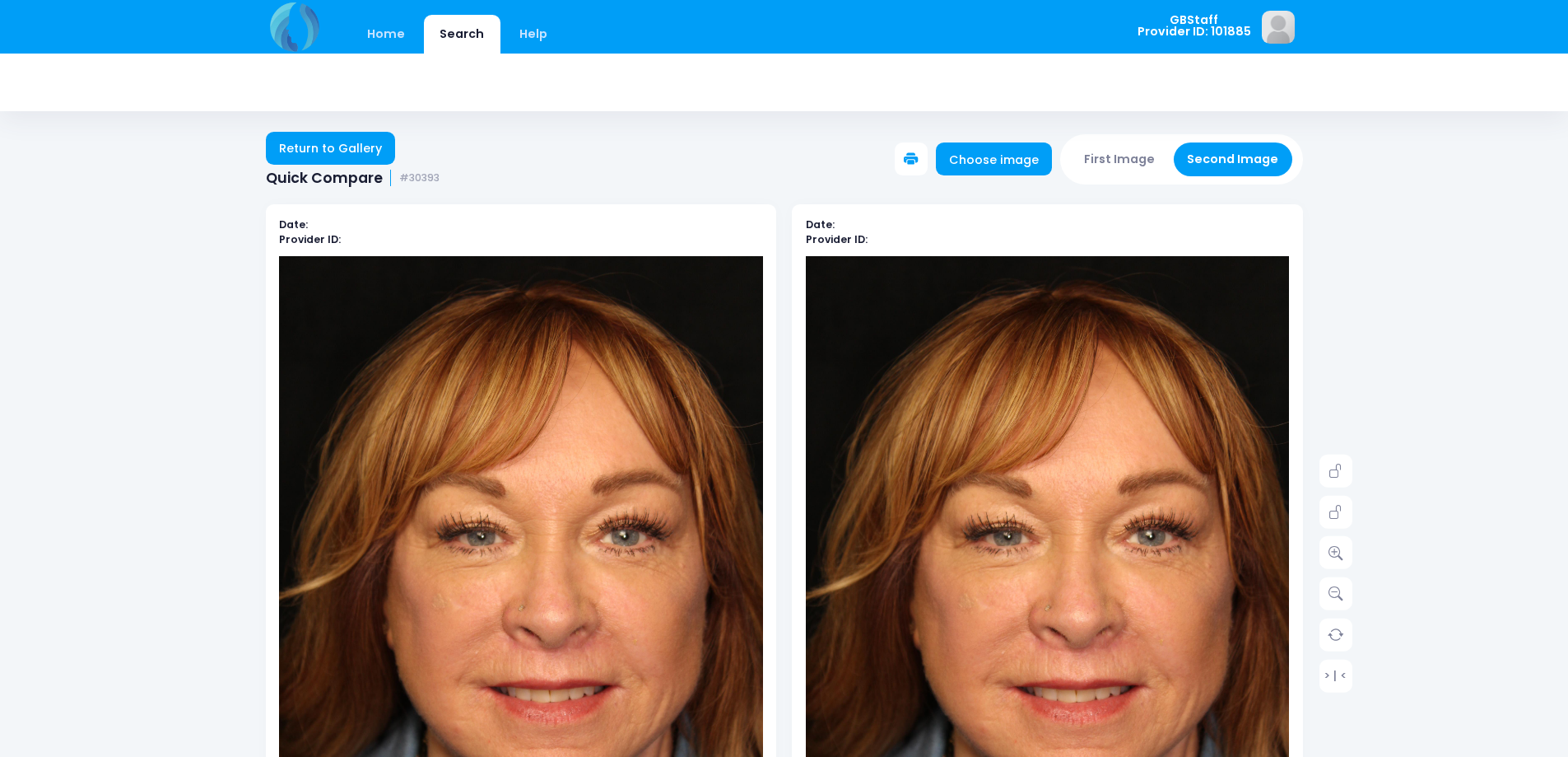
click at [435, 399] on img at bounding box center [521, 619] width 485 height 726
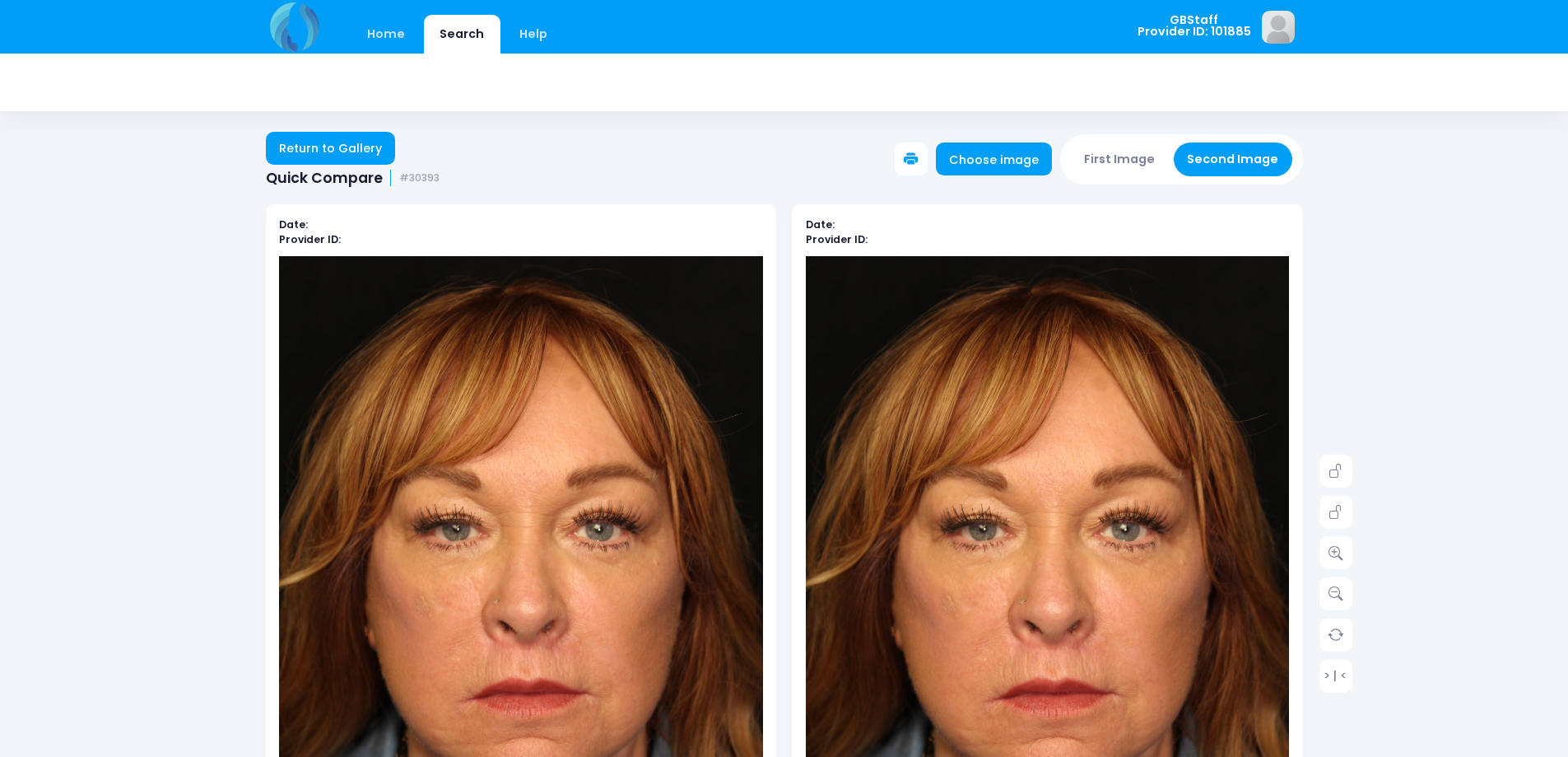
click at [493, 404] on img at bounding box center [521, 619] width 485 height 726
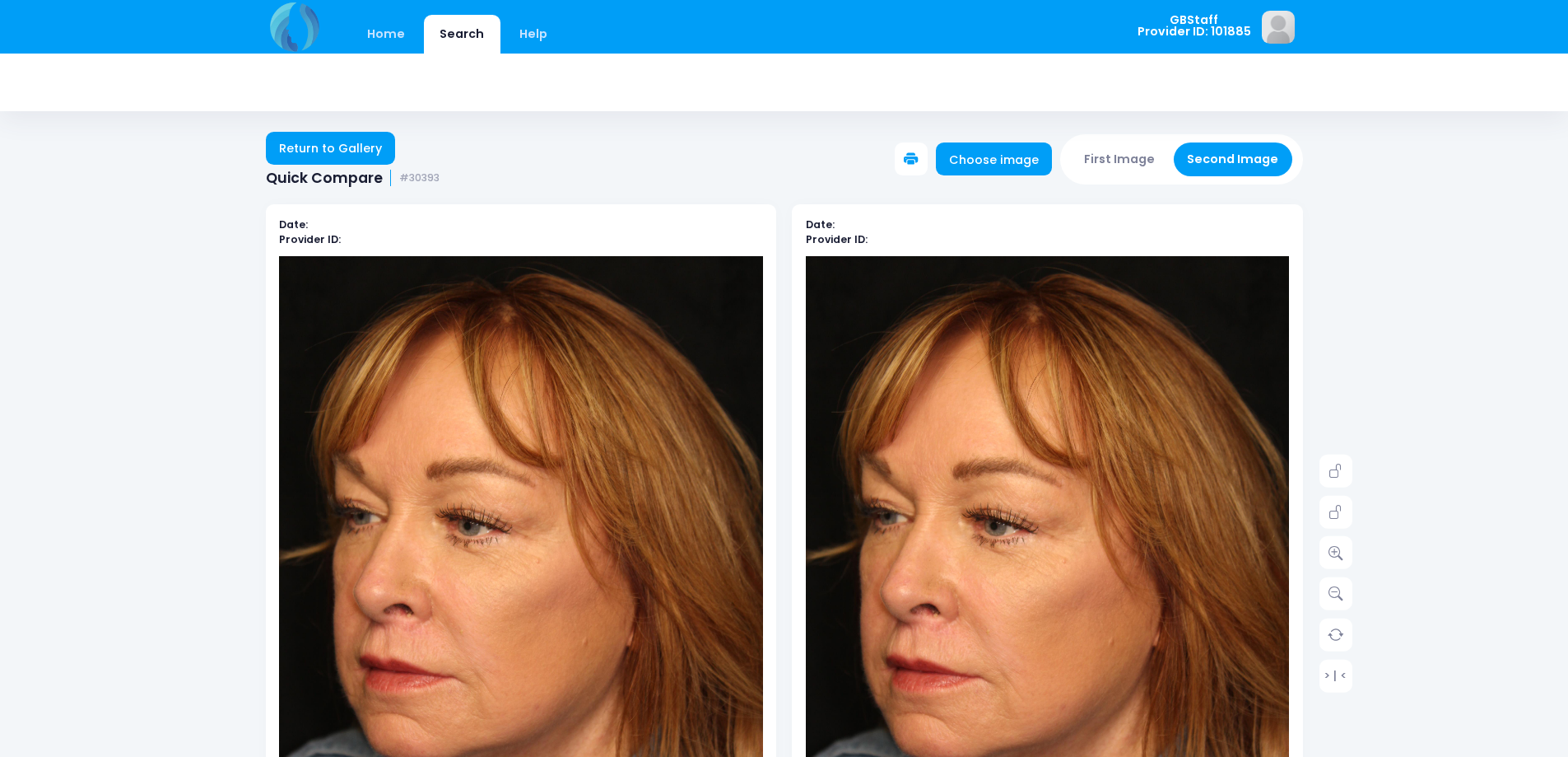
click at [513, 350] on img at bounding box center [521, 619] width 485 height 726
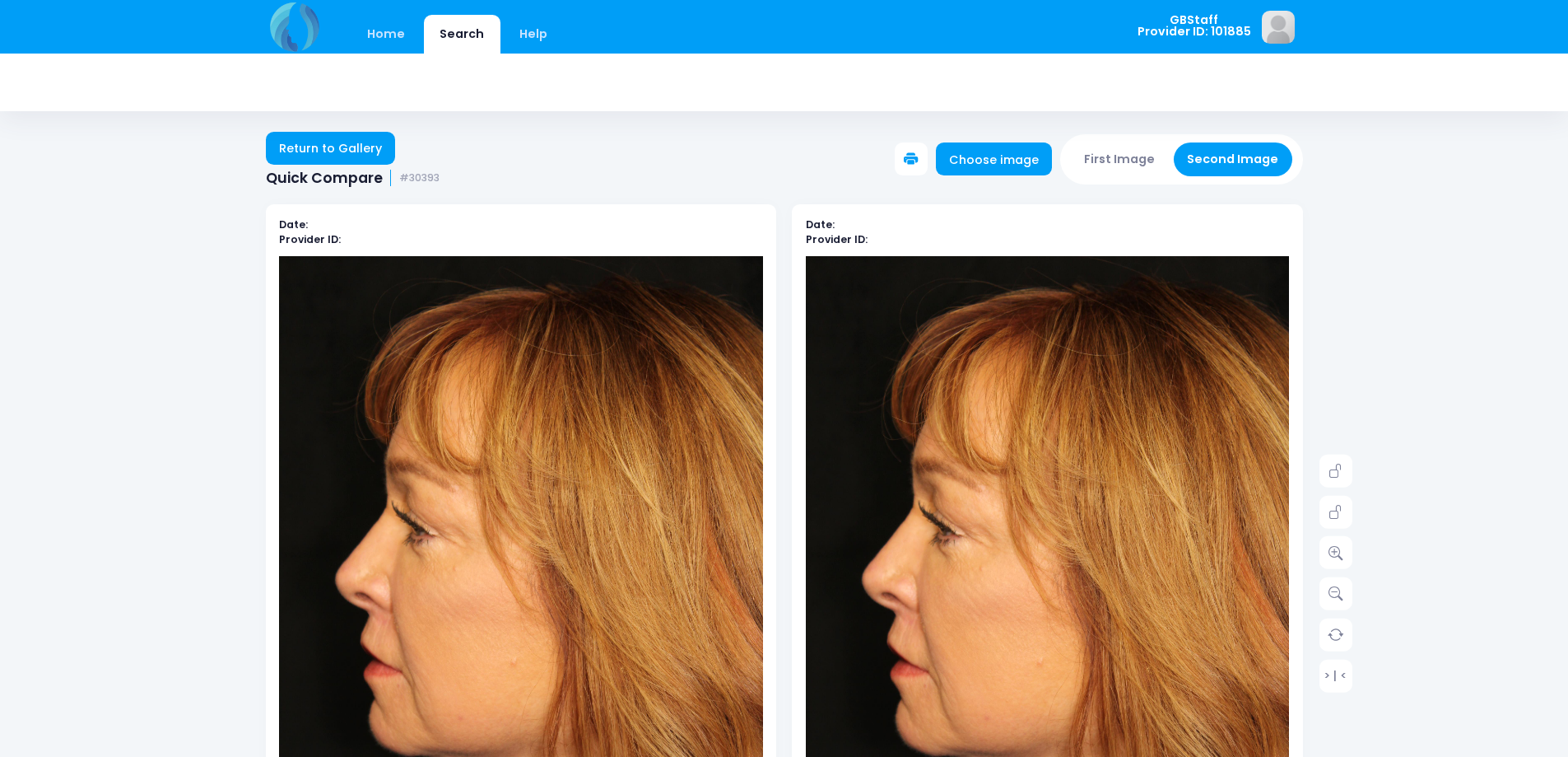
click at [624, 377] on img at bounding box center [521, 619] width 485 height 726
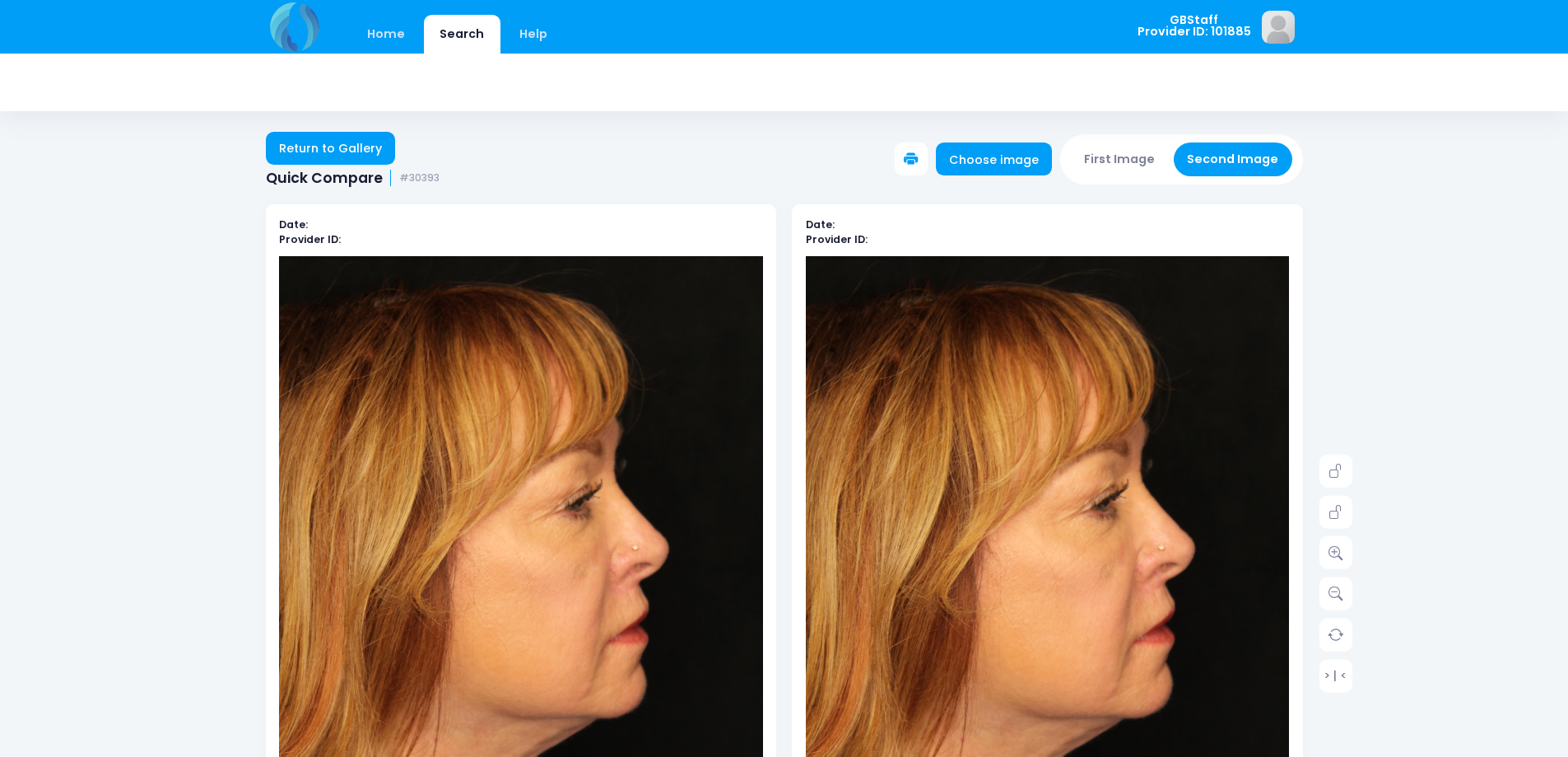
click at [469, 444] on img at bounding box center [521, 619] width 485 height 726
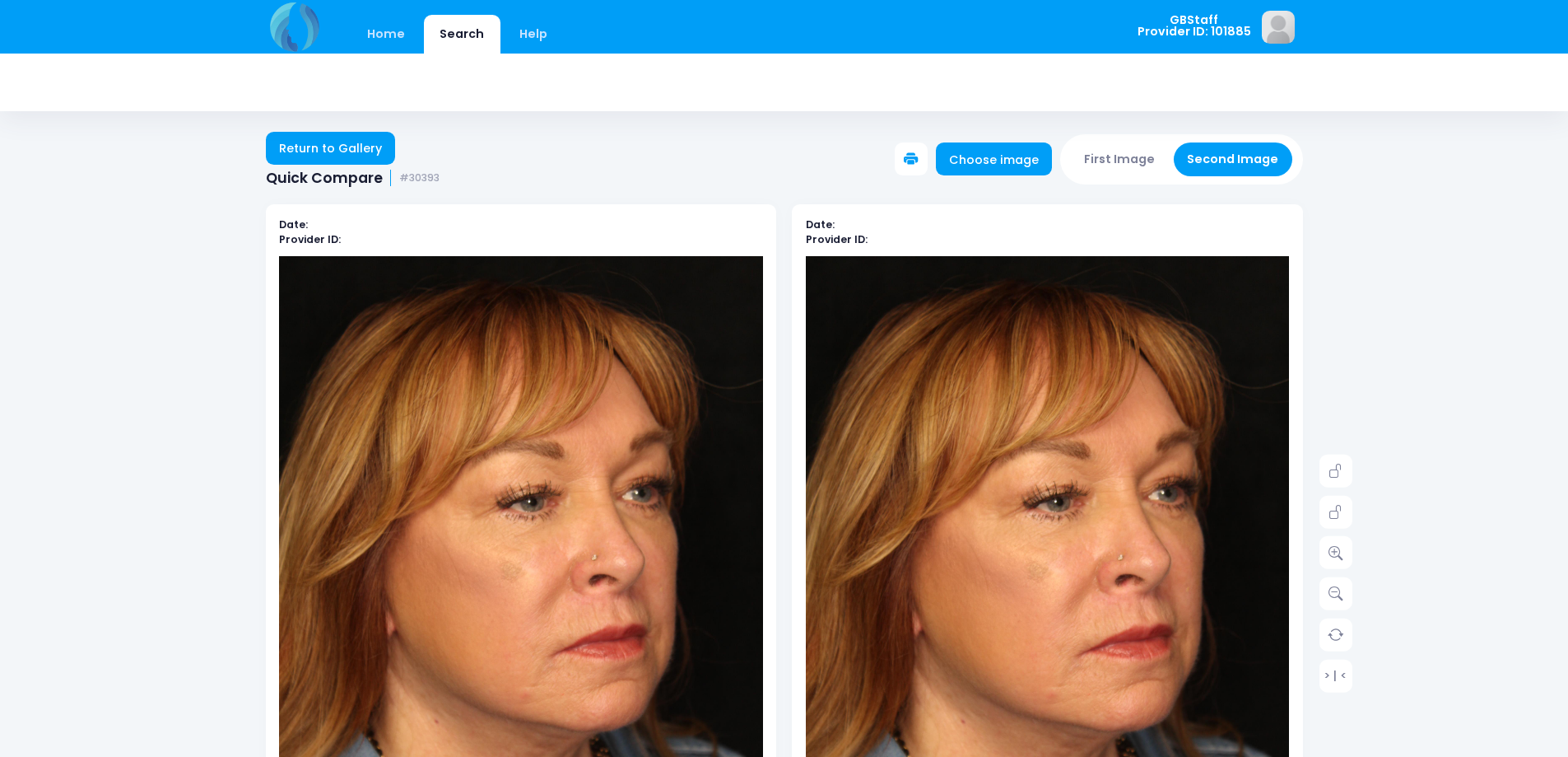
click at [525, 396] on img at bounding box center [521, 619] width 485 height 726
click at [304, 151] on link "Return to Gallery" at bounding box center [331, 148] width 130 height 33
